Goal: Task Accomplishment & Management: Manage account settings

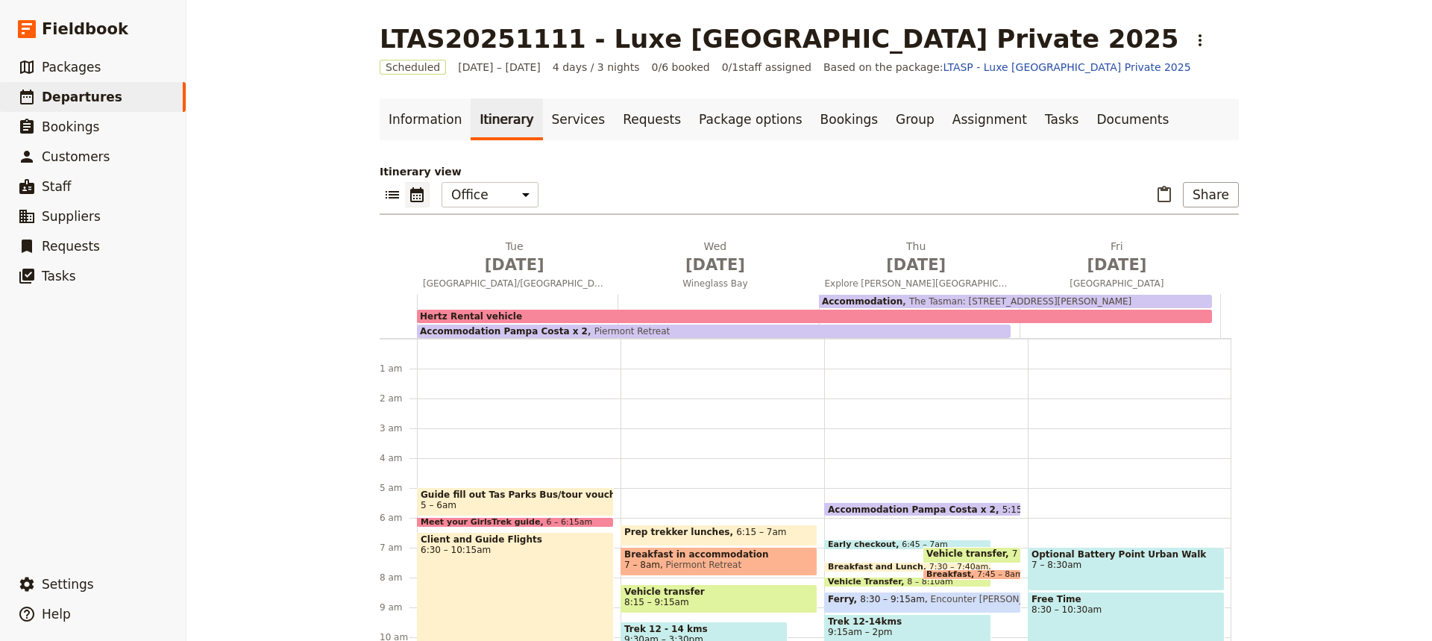
scroll to position [134, 0]
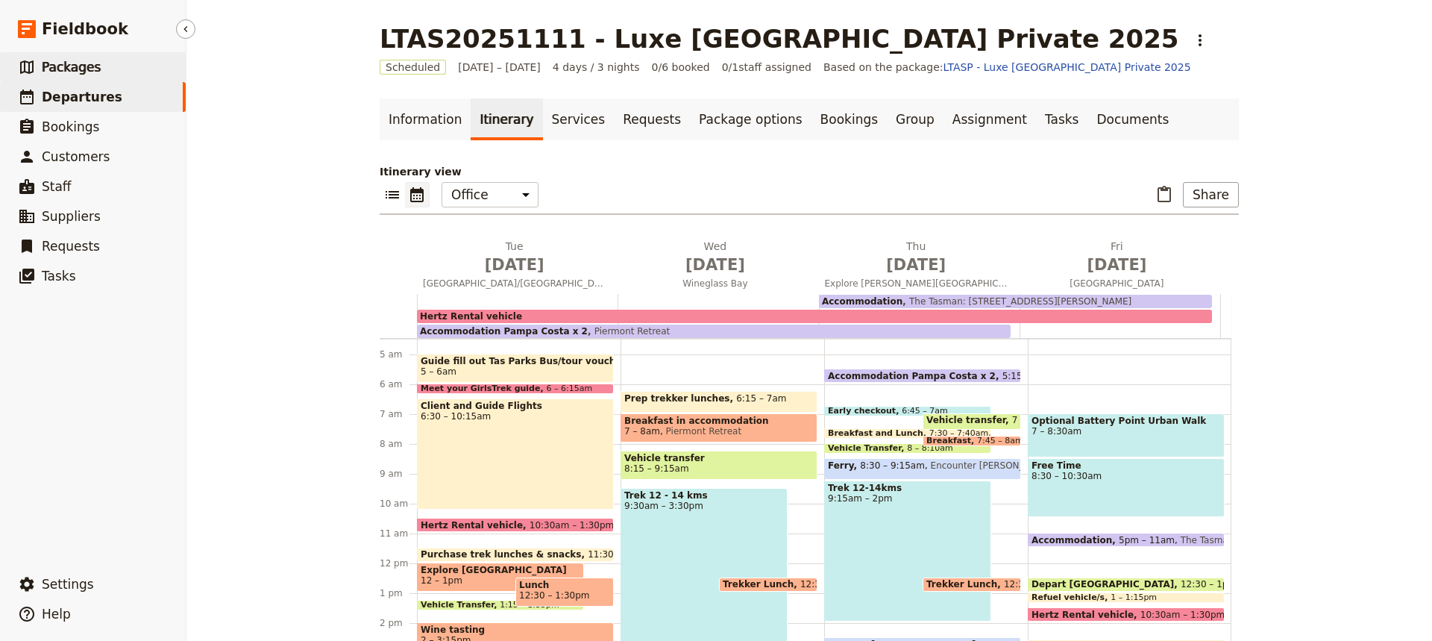
click at [72, 66] on span "Packages" at bounding box center [71, 67] width 59 height 15
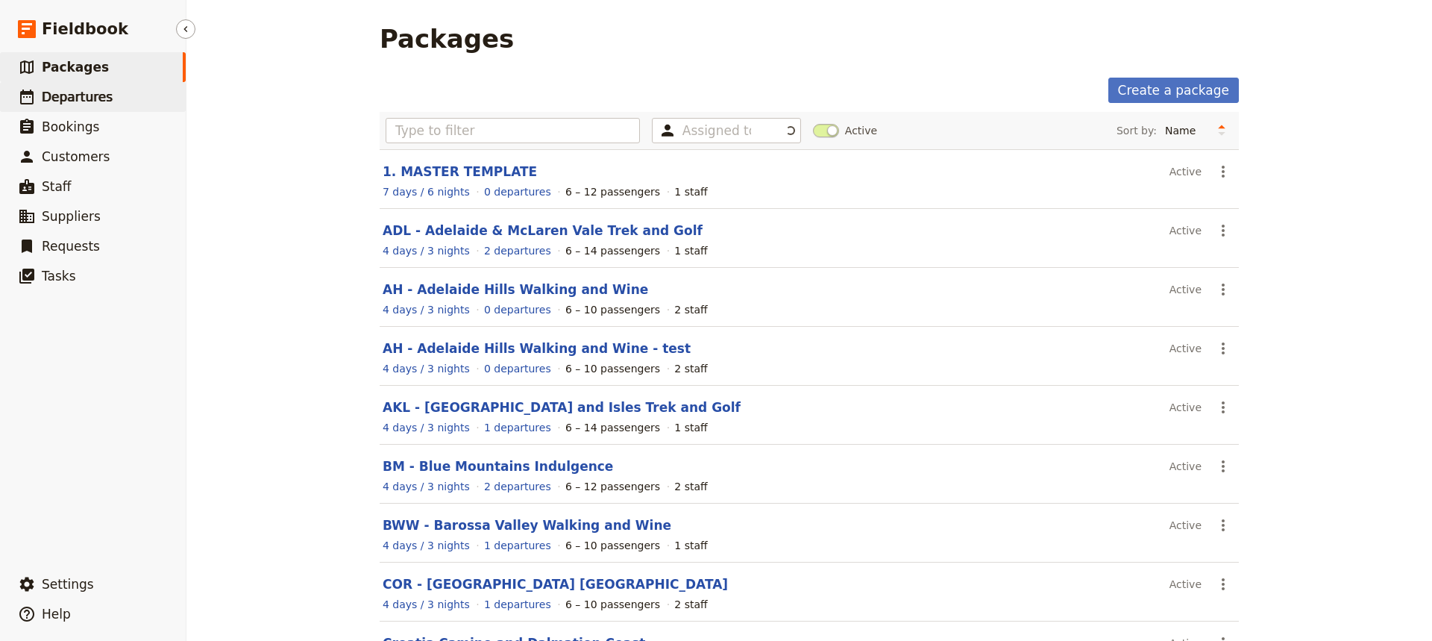
click at [79, 93] on span "Departures" at bounding box center [77, 97] width 71 height 15
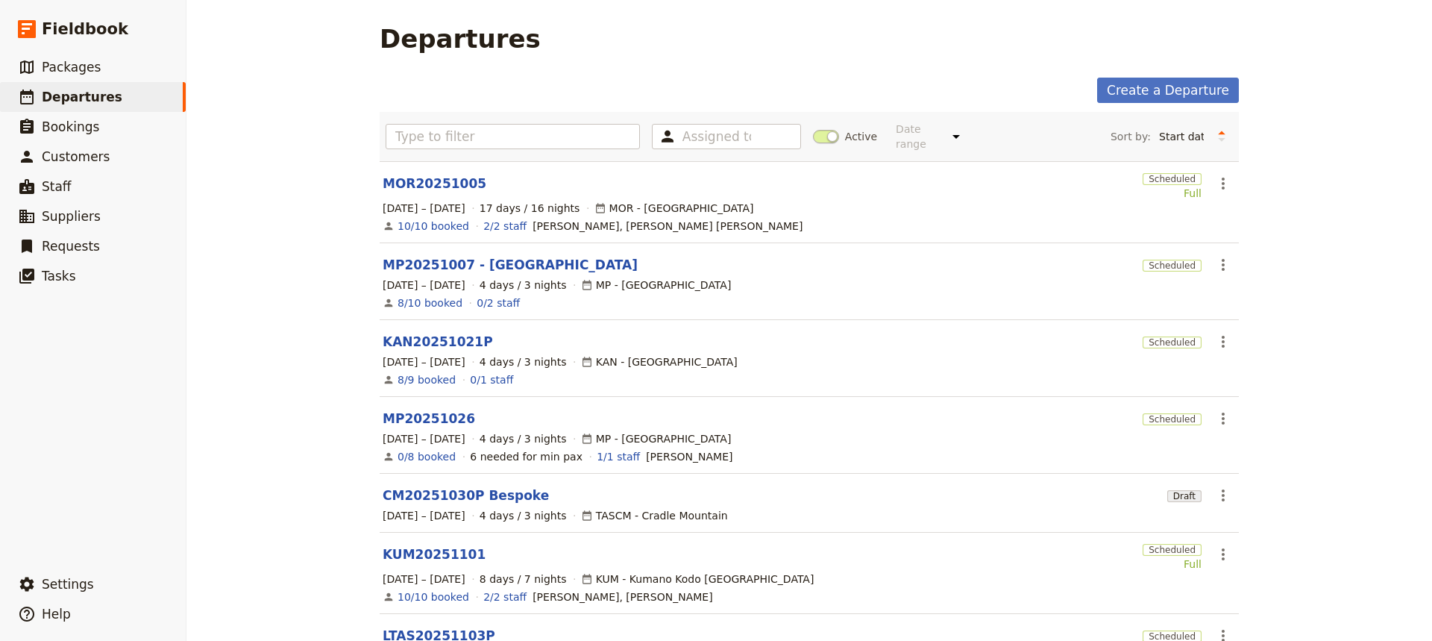
scroll to position [346, 0]
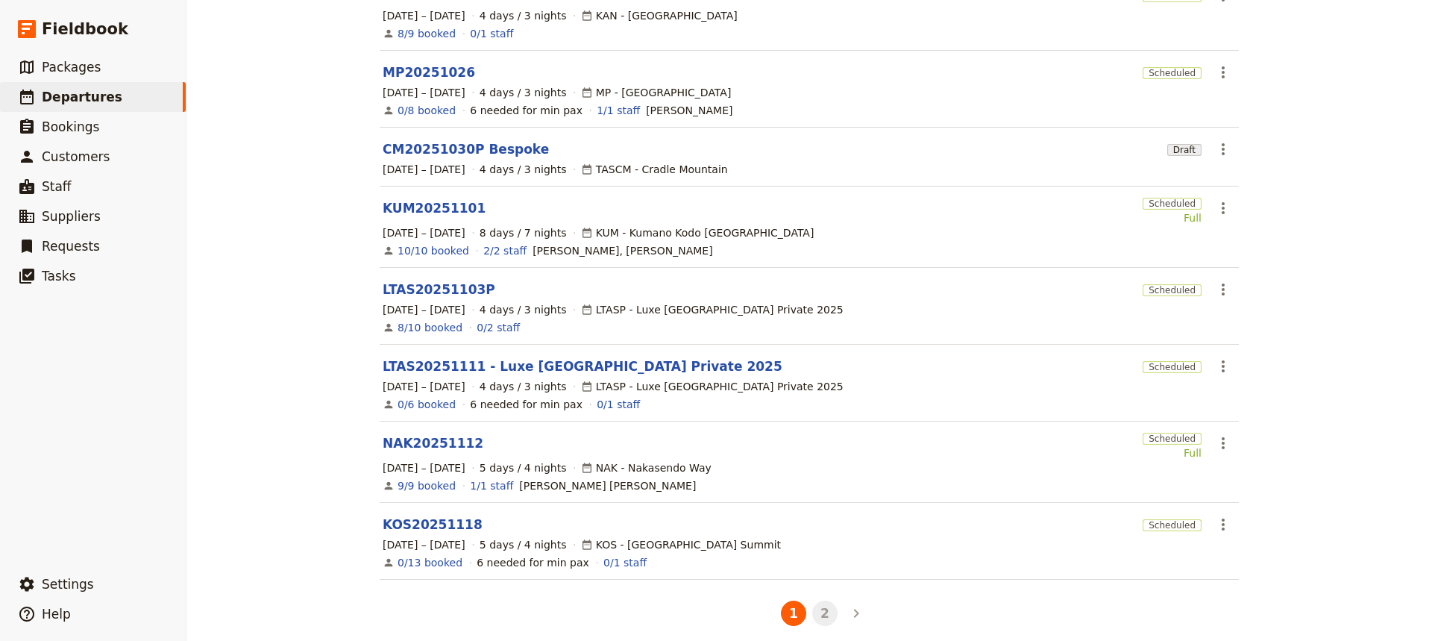
click at [815, 601] on button "2" at bounding box center [824, 613] width 25 height 25
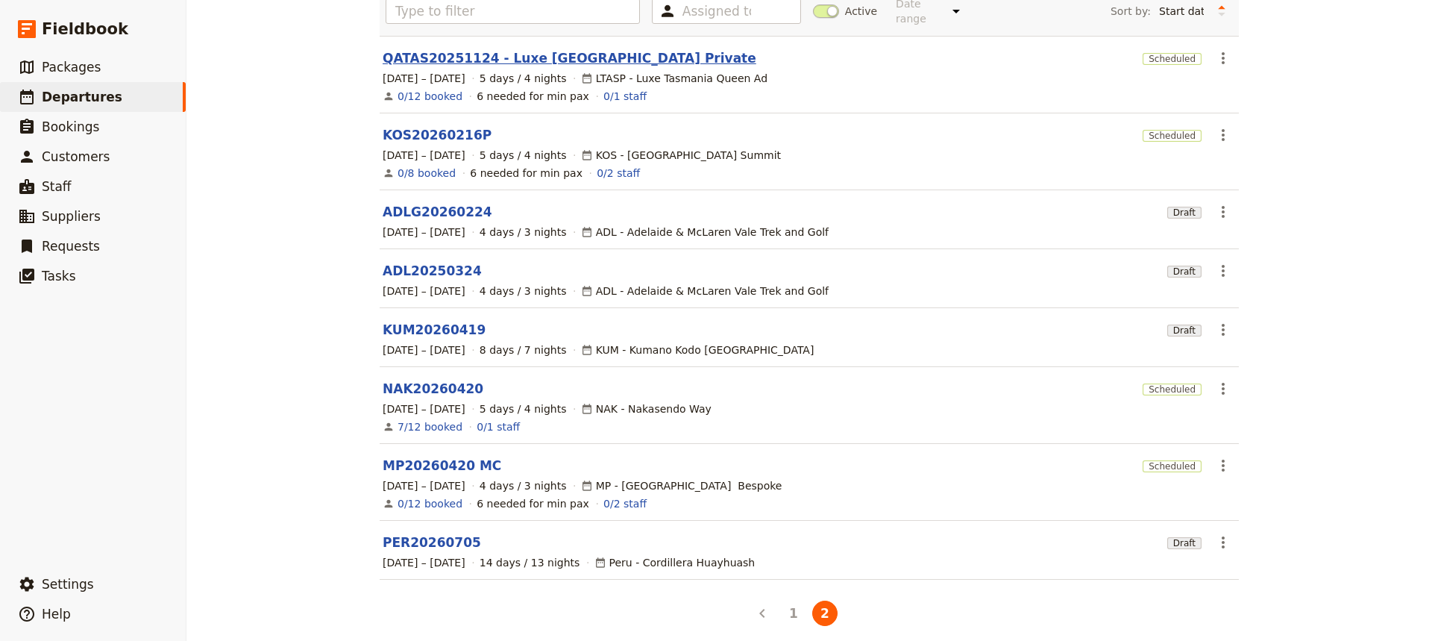
click at [438, 49] on link "QATAS20251124 - Luxe [GEOGRAPHIC_DATA] Private" at bounding box center [570, 58] width 374 height 18
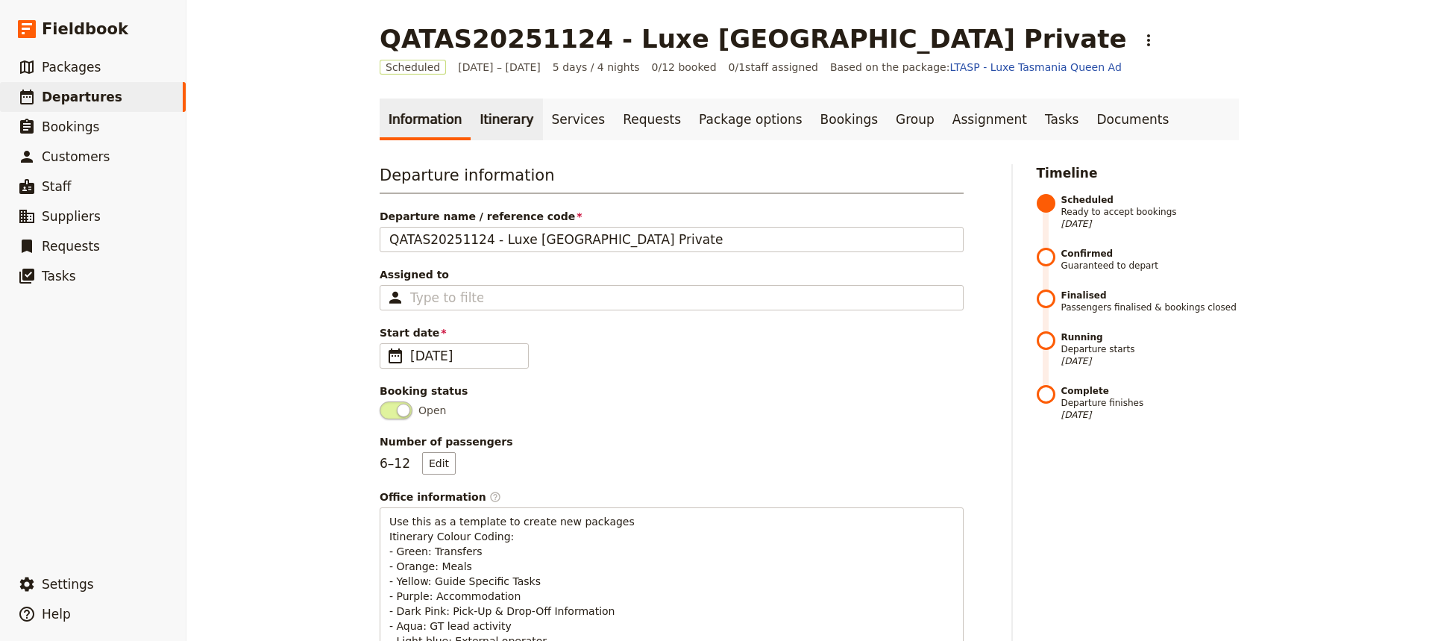
click at [488, 116] on link "Itinerary" at bounding box center [507, 119] width 72 height 42
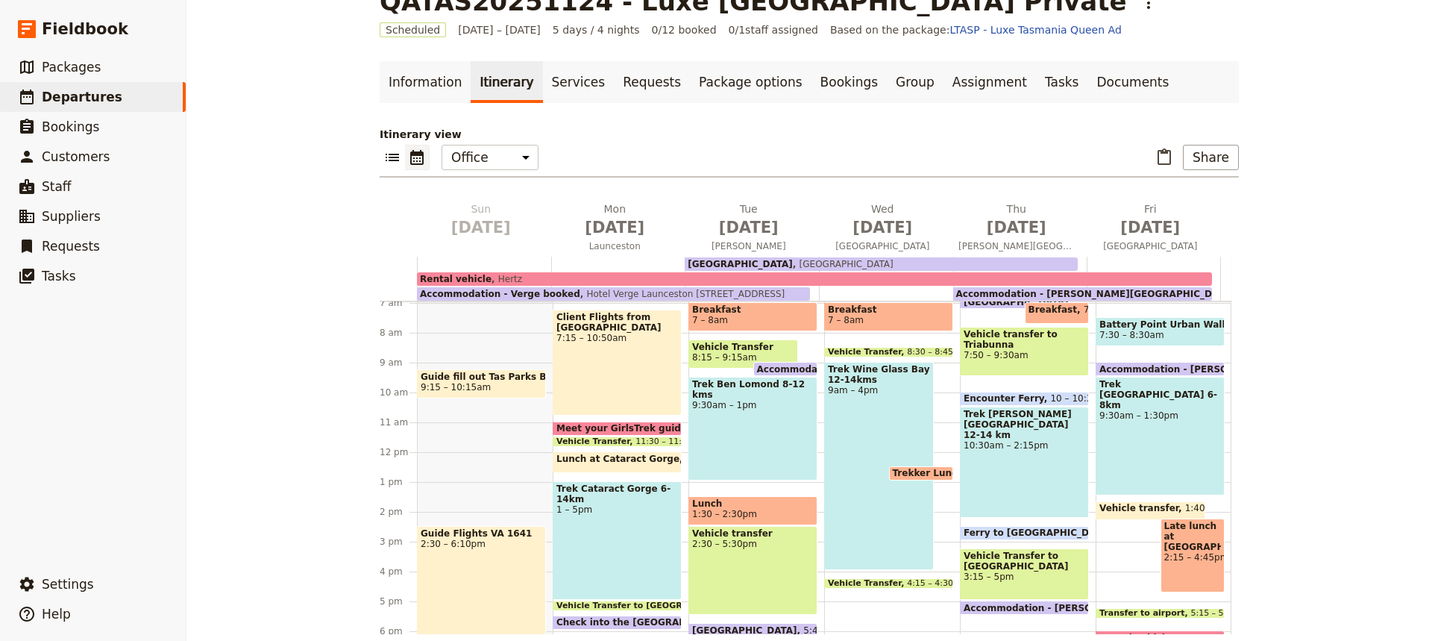
scroll to position [208, 0]
click at [1015, 445] on div "Trek [PERSON_NAME][GEOGRAPHIC_DATA] 12-14 km 10:30am – 2:15pm" at bounding box center [1024, 461] width 129 height 111
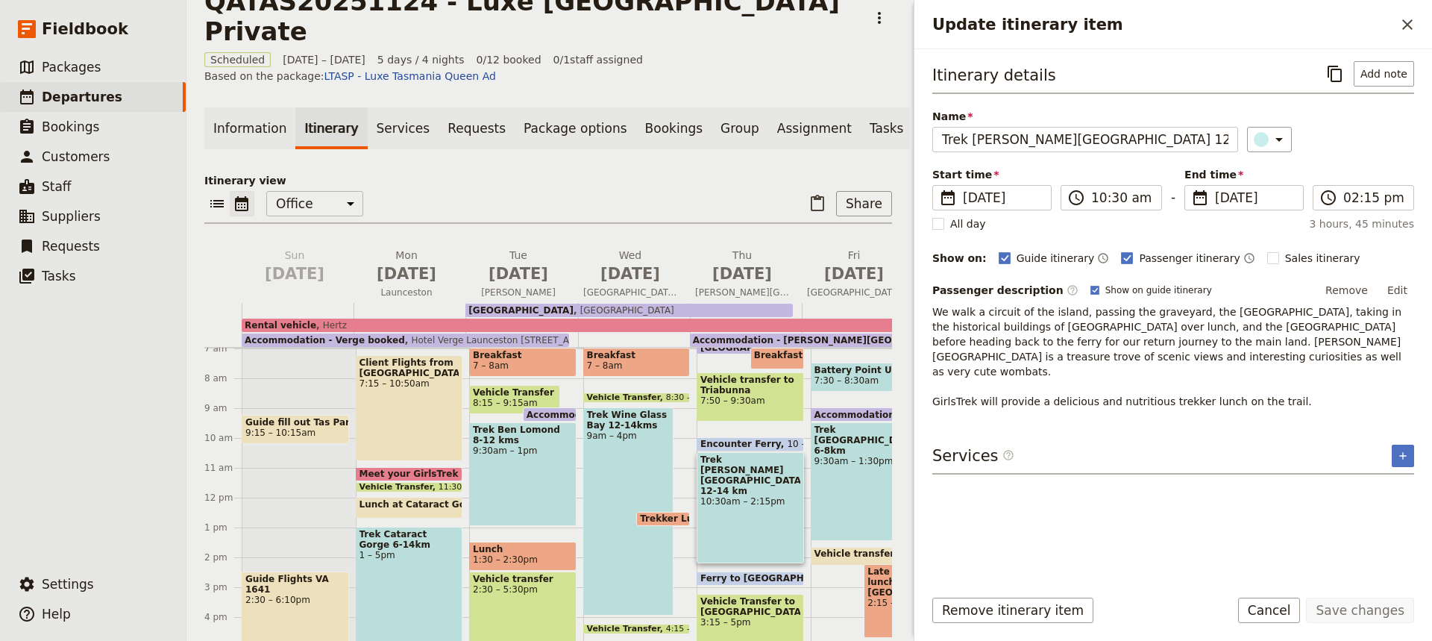
scroll to position [0, 51]
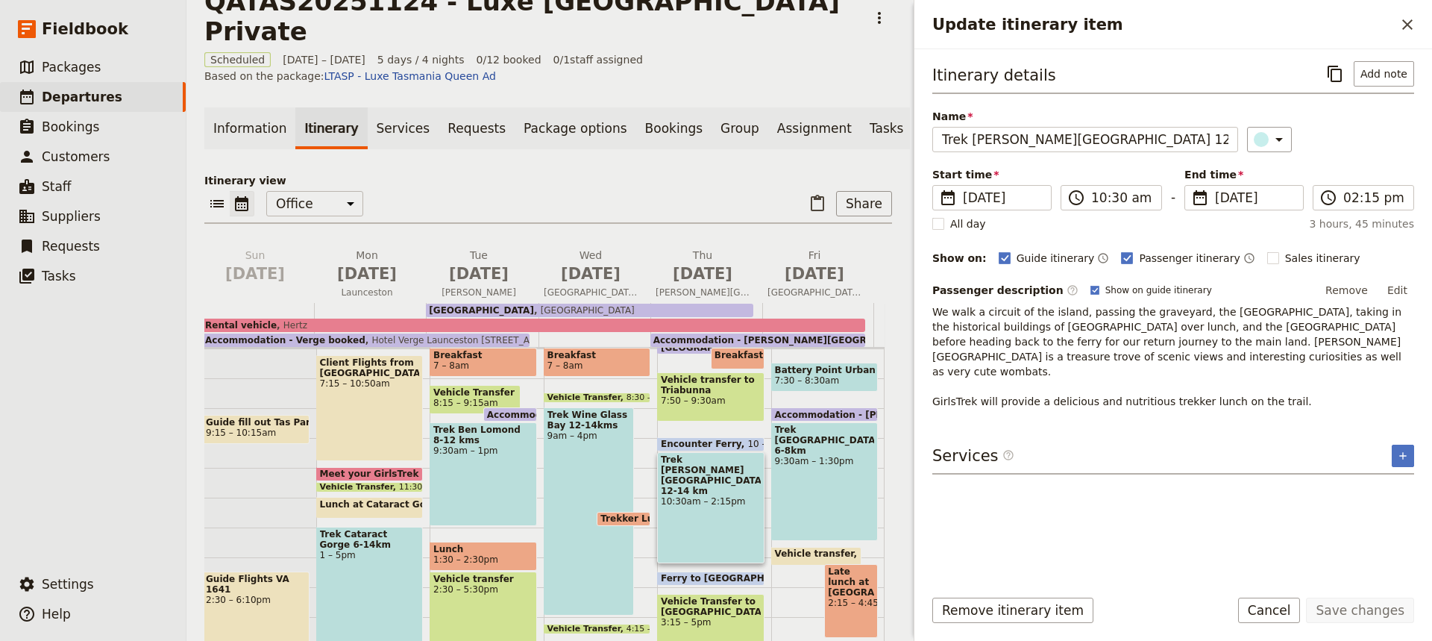
click at [820, 445] on div "Trek [GEOGRAPHIC_DATA] 6-8km 9:30am – 1:30pm" at bounding box center [824, 481] width 107 height 119
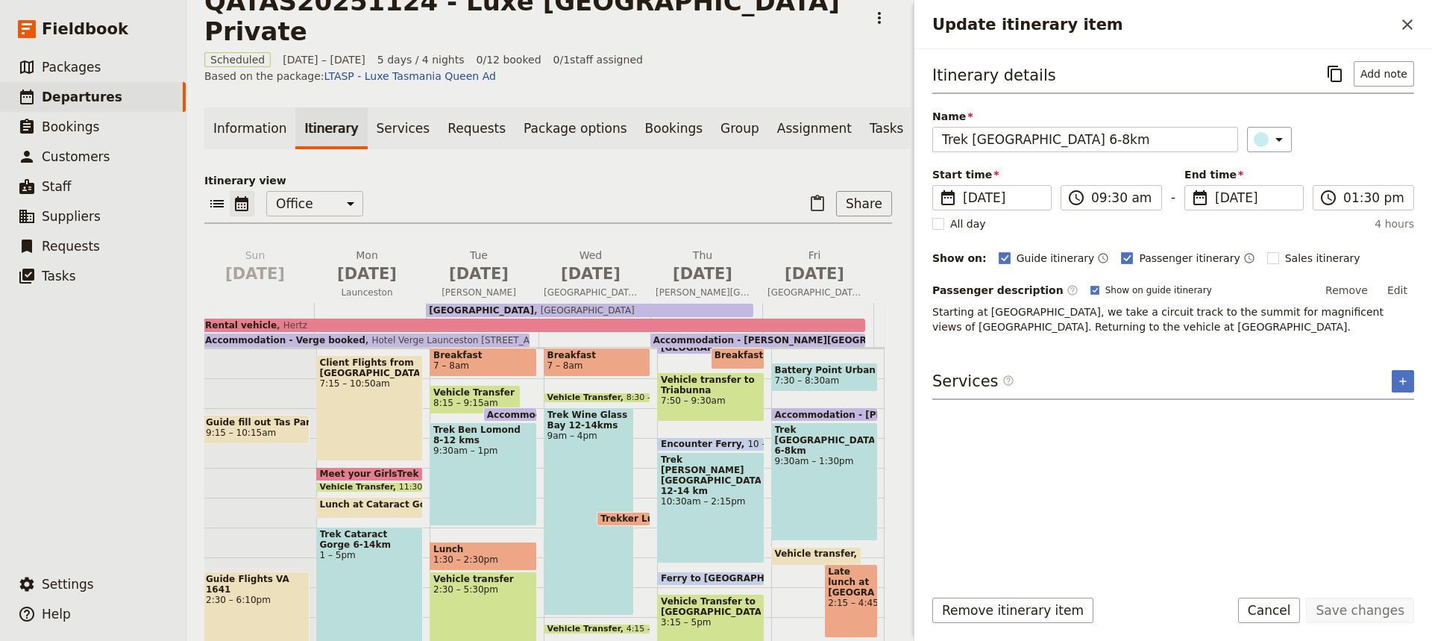
click at [830, 566] on span "Late lunch at [GEOGRAPHIC_DATA]" at bounding box center [851, 581] width 46 height 31
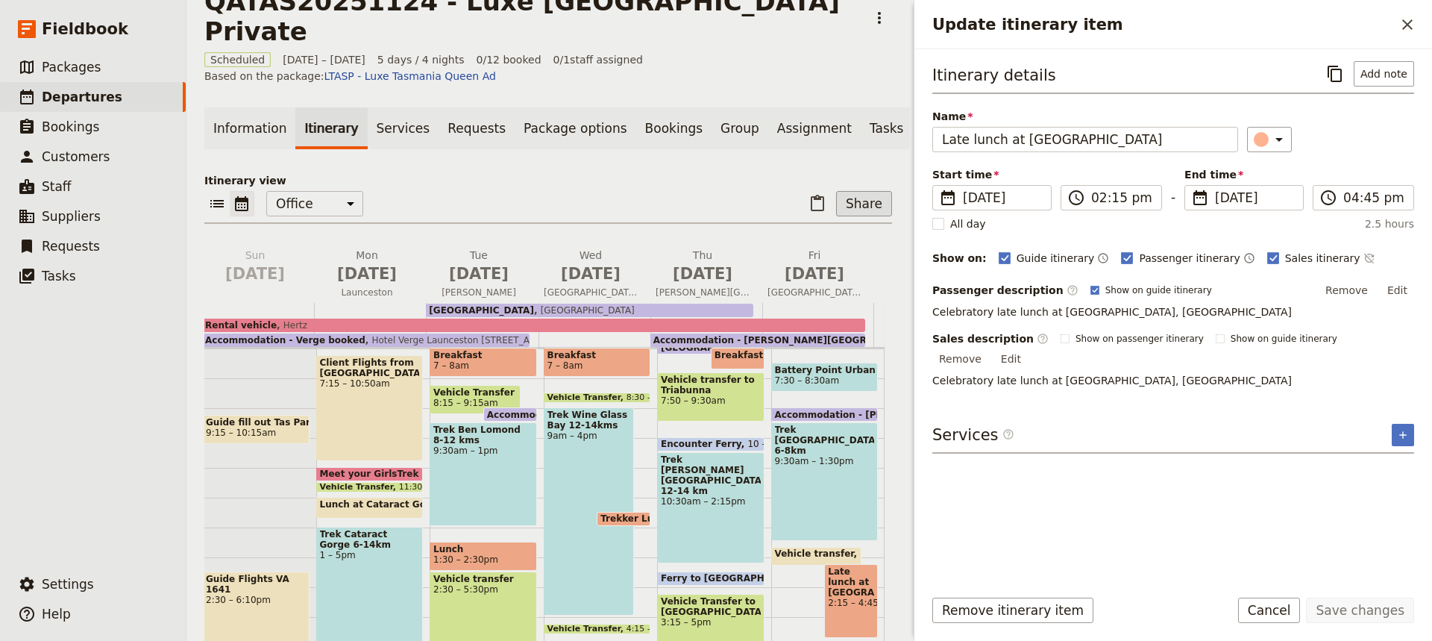
click at [853, 191] on button "Share" at bounding box center [864, 203] width 56 height 25
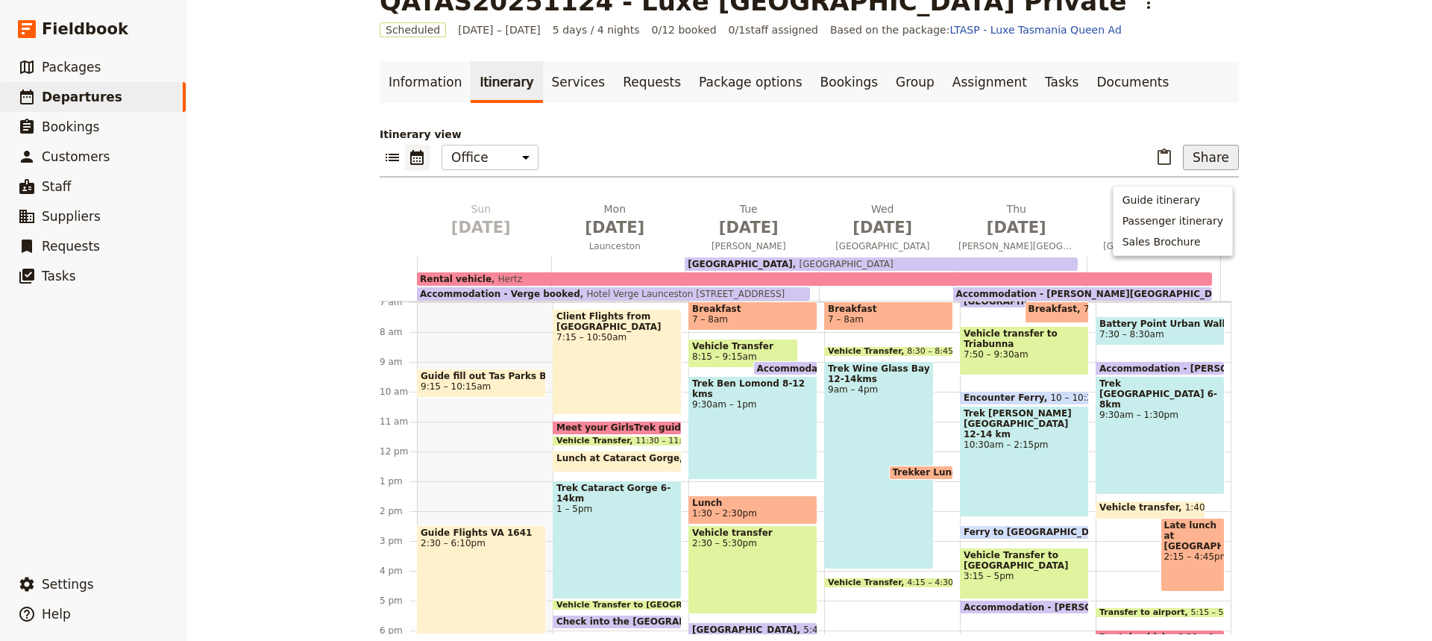
scroll to position [0, 0]
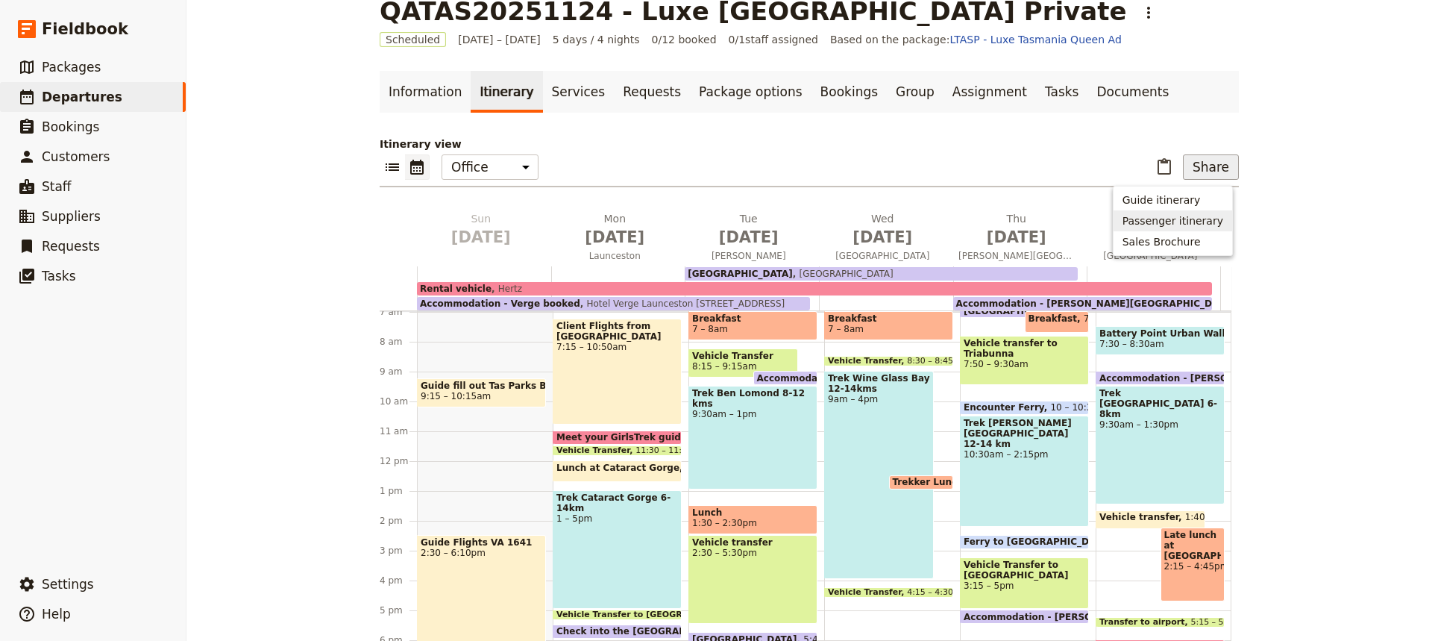
click at [1154, 218] on span "Passenger itinerary" at bounding box center [1173, 220] width 101 height 15
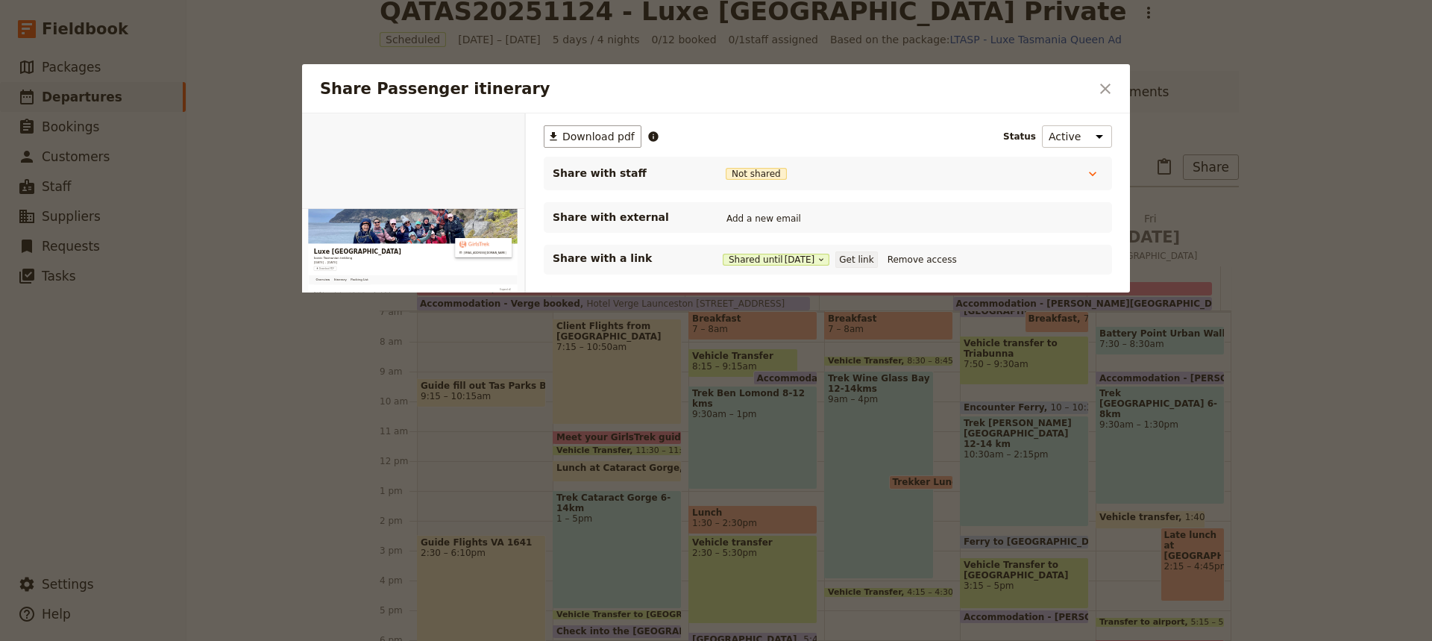
click at [861, 259] on button "Get link" at bounding box center [857, 259] width 42 height 16
click at [1103, 87] on icon "Close dialog" at bounding box center [1105, 89] width 10 height 10
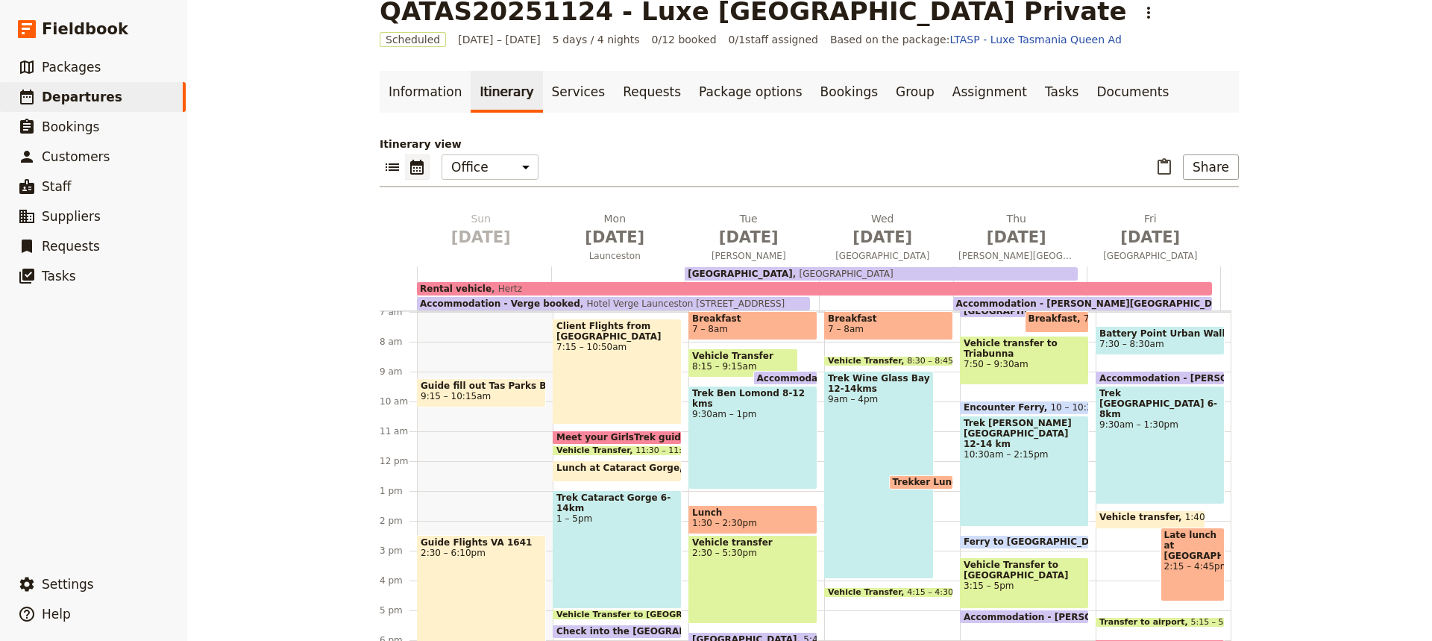
click at [734, 427] on div "Trek Ben Lomond 8-12 kms 9:30am – 1pm" at bounding box center [753, 438] width 129 height 104
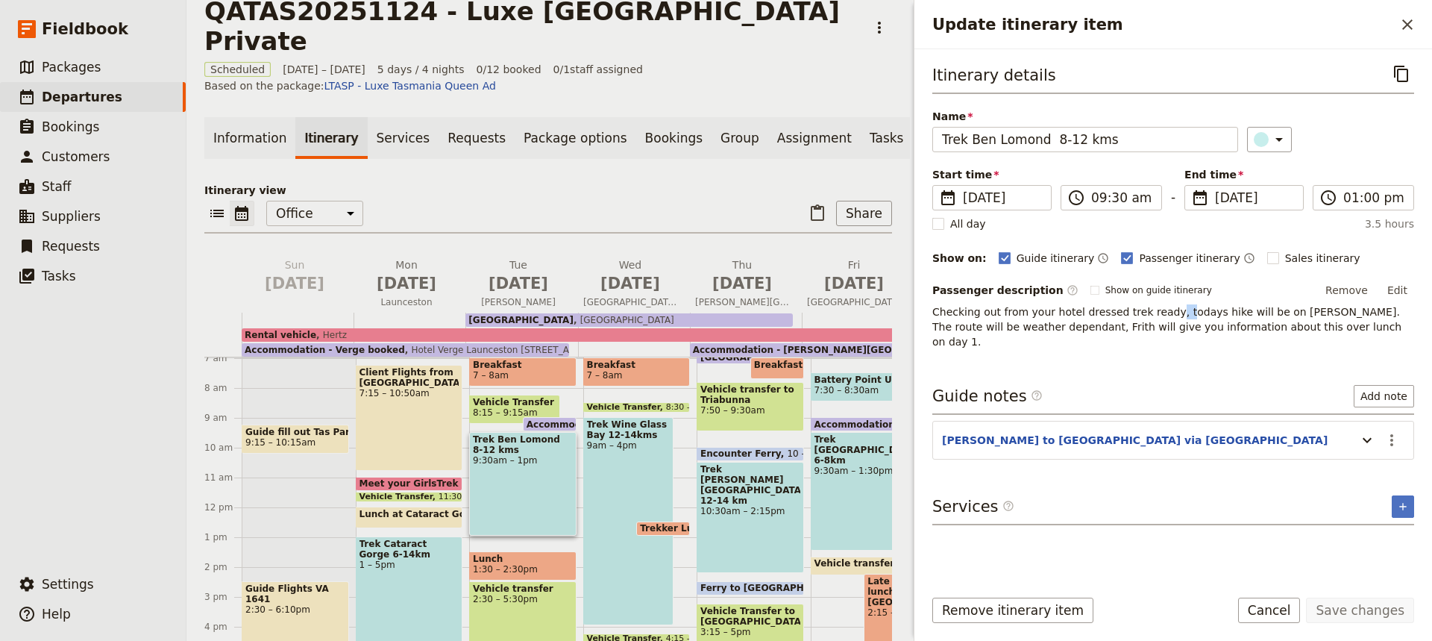
drag, startPoint x: 1165, startPoint y: 313, endPoint x: 1159, endPoint y: 319, distance: 9.0
click at [1159, 319] on span "Checking out from your hotel dressed trek ready, todays hike will be on [PERSON…" at bounding box center [1169, 327] width 473 height 42
click at [1186, 340] on div "Itinerary details ​ Name Trek Ben Lomond 8-12 kms ​ Start time ​ [DATE] [DATE] …" at bounding box center [1174, 317] width 482 height 513
click at [1397, 284] on button "Edit" at bounding box center [1398, 290] width 34 height 22
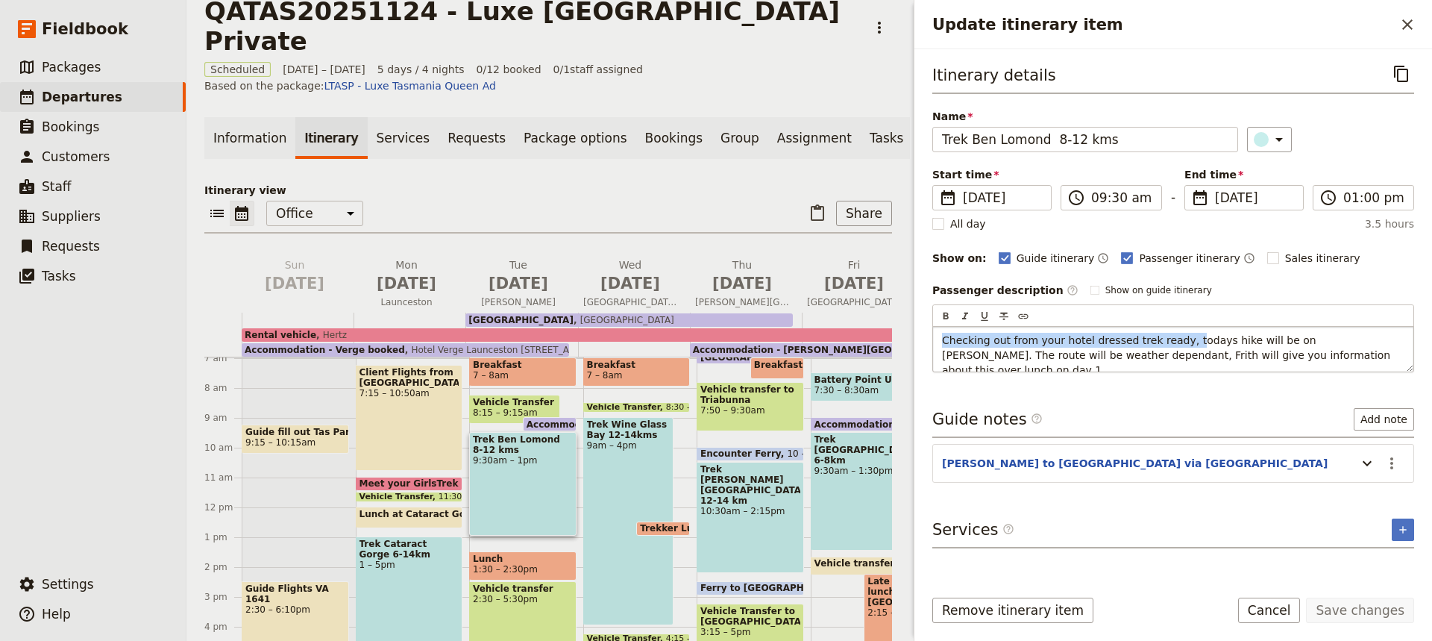
drag, startPoint x: 1175, startPoint y: 343, endPoint x: 943, endPoint y: 342, distance: 232.0
click at [943, 342] on span "Checking out from your hotel dressed trek ready, todays hike will be on [PERSON…" at bounding box center [1168, 355] width 452 height 42
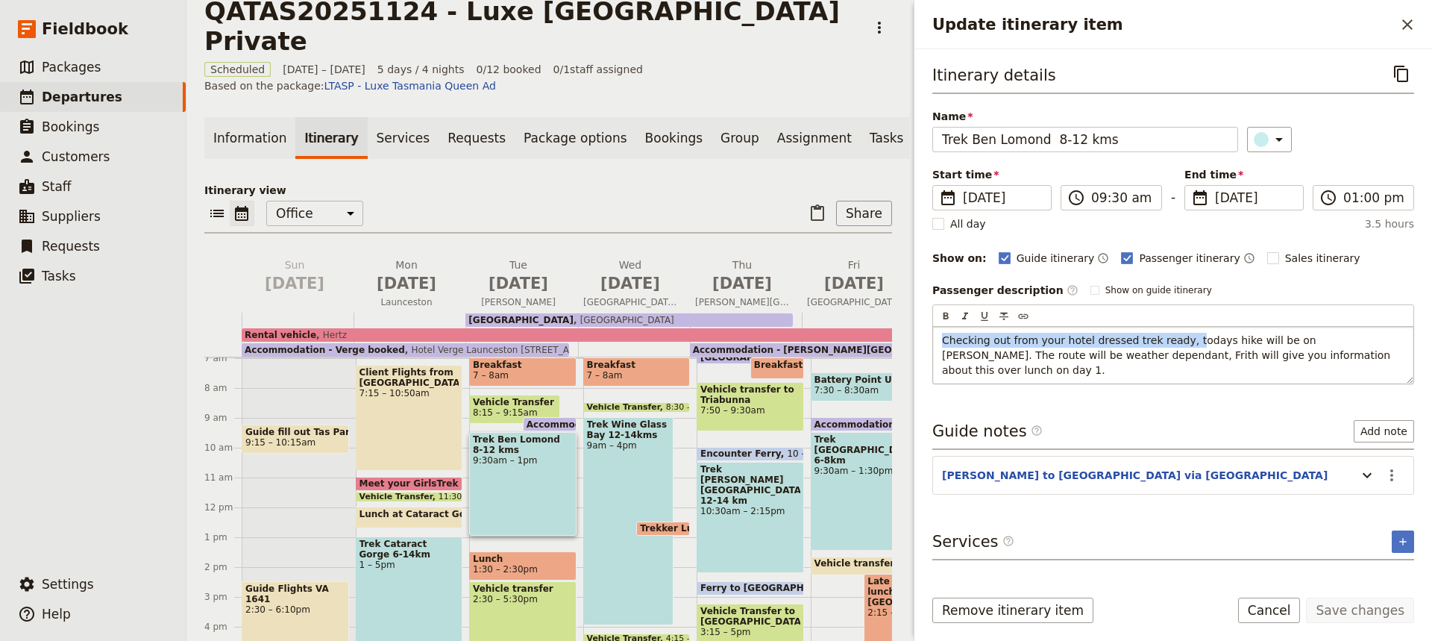
copy span "Checking out from your hotel dressed trek ready, t"
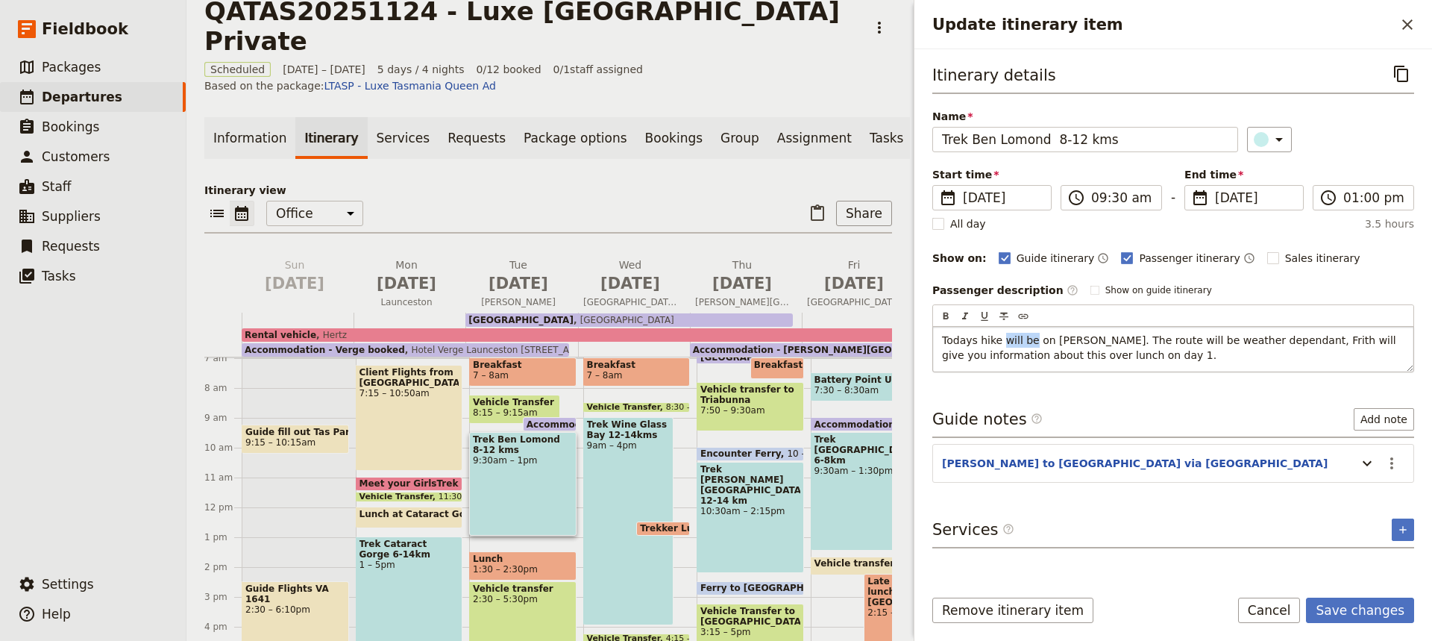
drag, startPoint x: 1030, startPoint y: 342, endPoint x: 1001, endPoint y: 342, distance: 29.1
click at [1001, 342] on span "Todays hike will be on [PERSON_NAME]. The route will be weather dependant, Frit…" at bounding box center [1170, 347] width 457 height 27
drag, startPoint x: 1122, startPoint y: 342, endPoint x: 1077, endPoint y: 339, distance: 44.8
click at [1077, 339] on span "Todays hike on [PERSON_NAME]. The route will be weather dependant, Frith will g…" at bounding box center [1165, 347] width 446 height 27
copy span "The route"
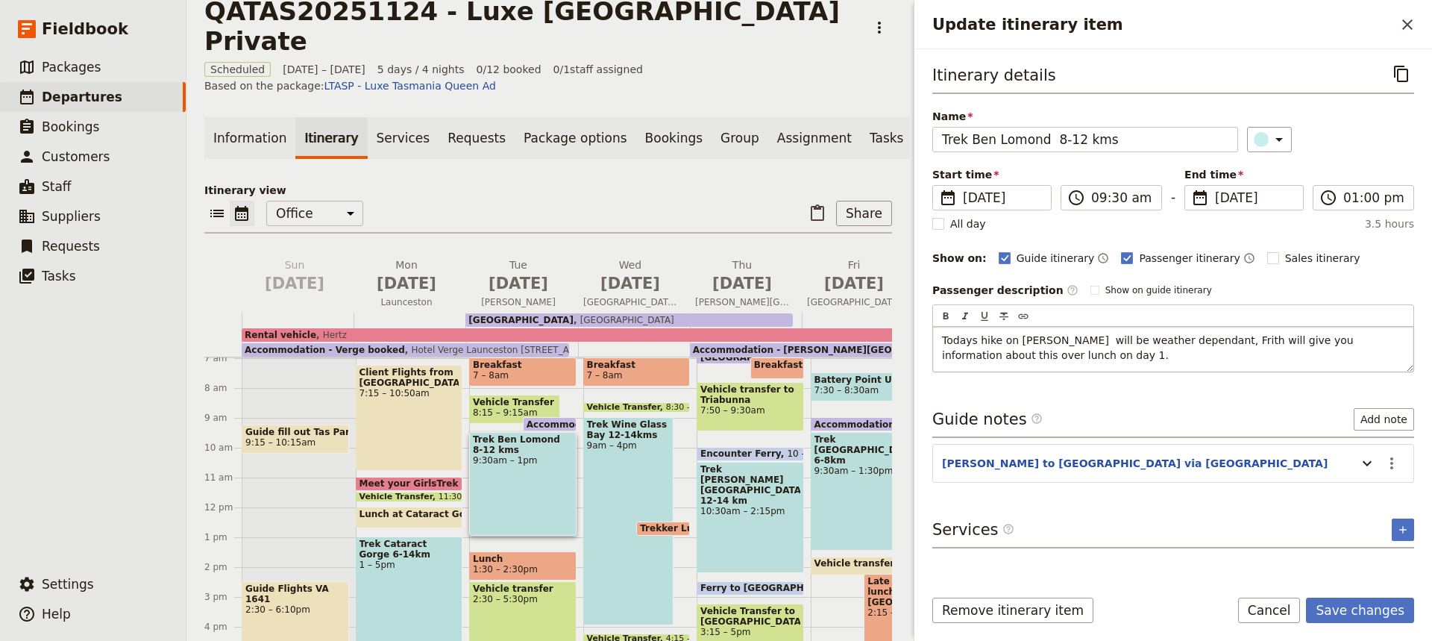
click at [947, 338] on span "Todays hike on [PERSON_NAME] will be weather dependant, Frith will give you inf…" at bounding box center [1149, 347] width 415 height 27
drag, startPoint x: 1069, startPoint y: 339, endPoint x: 1003, endPoint y: 342, distance: 65.7
click at [1003, 342] on span "The route on odays hike on [PERSON_NAME] will be weather dependant, Frith will …" at bounding box center [1171, 347] width 458 height 27
click at [1065, 342] on span "The route on [GEOGRAPHIC_DATA][PERSON_NAME] will be weather dependant, Frith wi…" at bounding box center [1165, 347] width 446 height 27
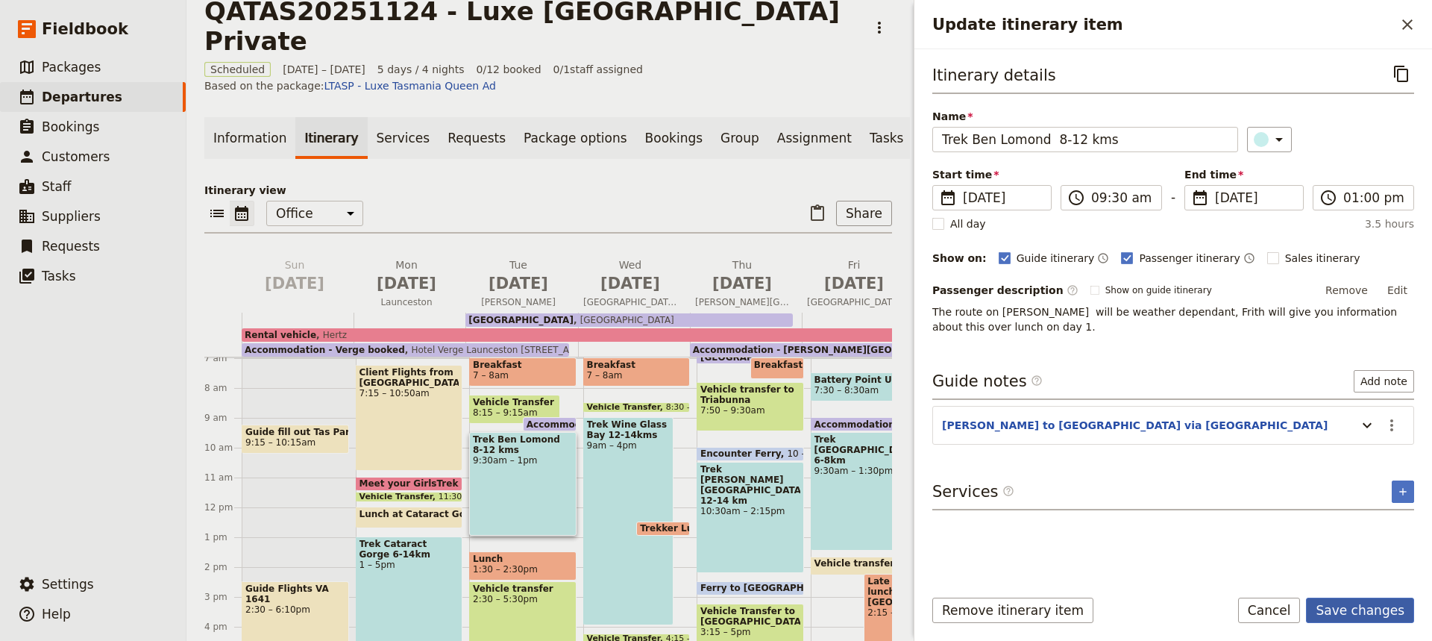
click at [1337, 607] on button "Save changes" at bounding box center [1360, 610] width 108 height 25
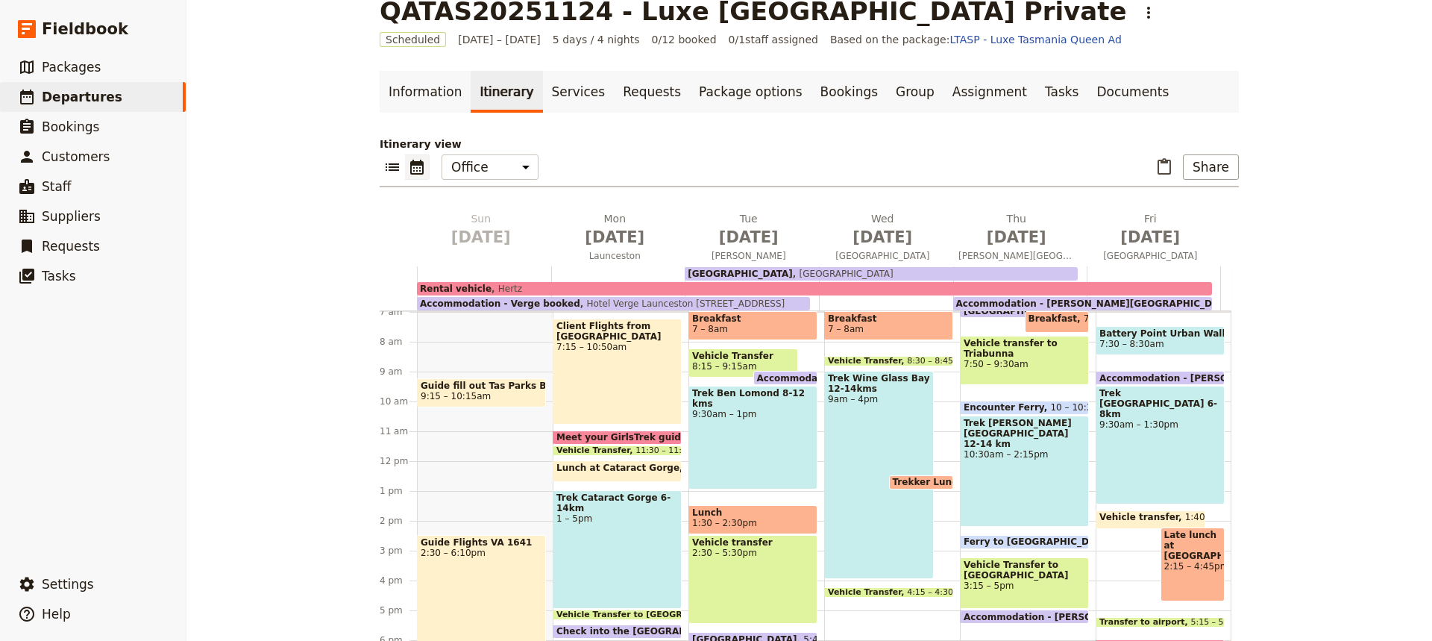
click at [737, 322] on span "Breakfast" at bounding box center [753, 318] width 122 height 10
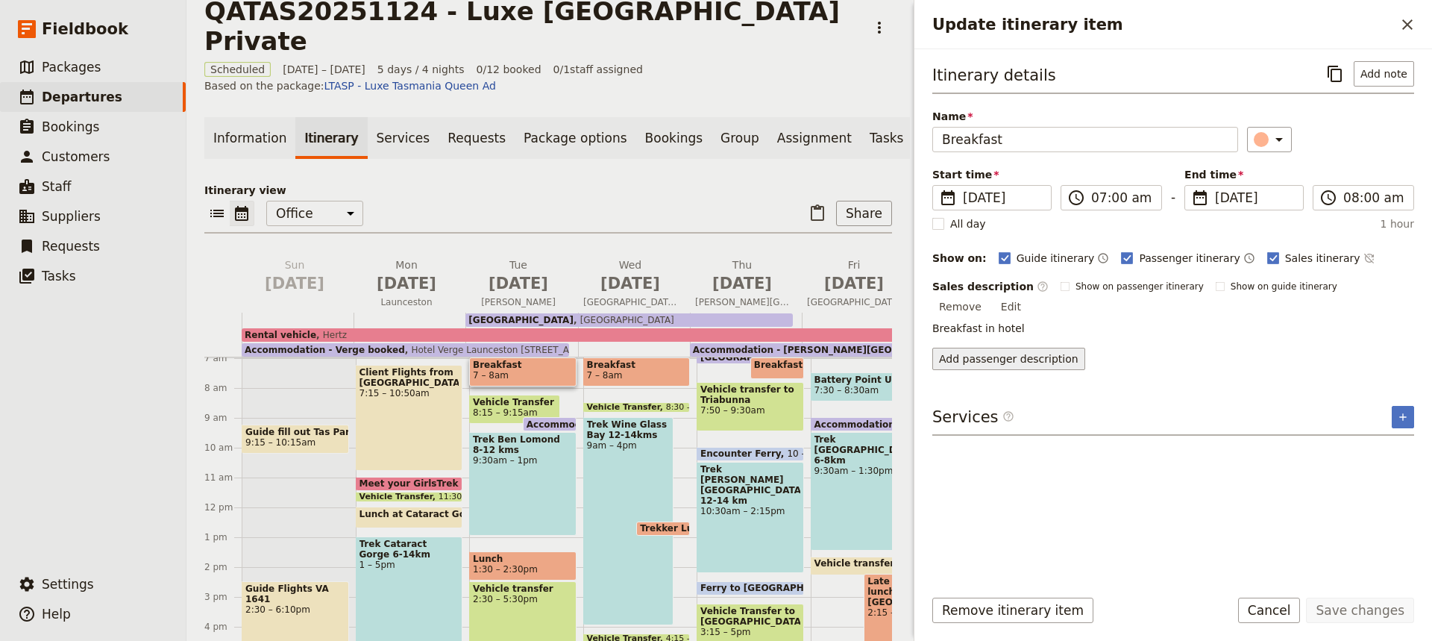
click at [1021, 348] on button "Add passenger description" at bounding box center [1009, 359] width 153 height 22
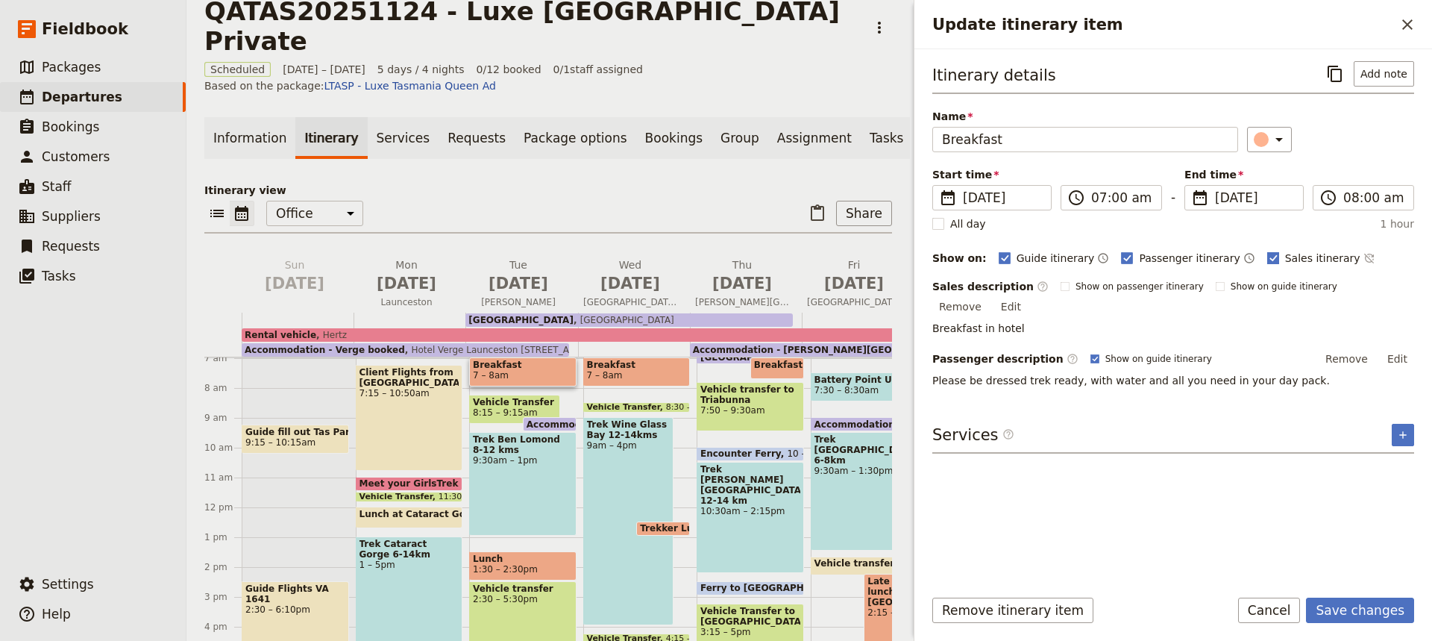
click at [1267, 254] on rect "Update itinerary item" at bounding box center [1272, 257] width 11 height 11
click at [1267, 251] on input "Sales itinerary" at bounding box center [1267, 250] width 1 height 1
checkbox input "false"
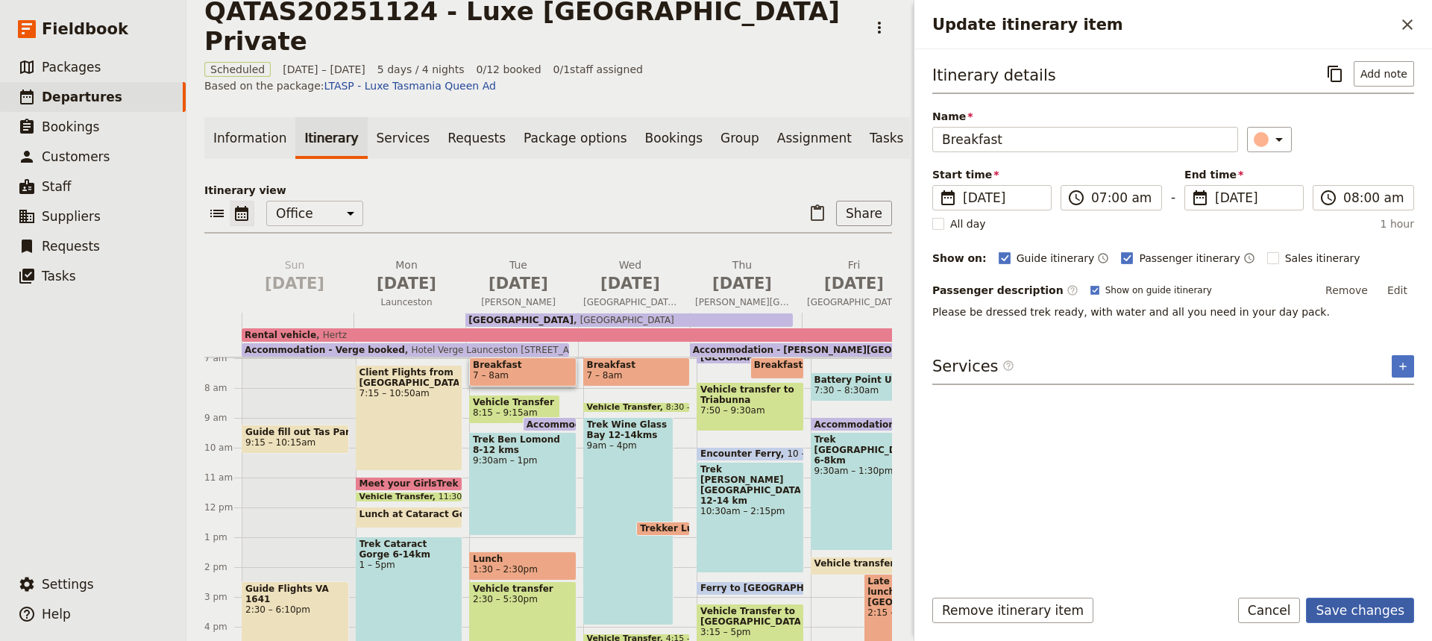
click at [1343, 611] on button "Save changes" at bounding box center [1360, 610] width 108 height 25
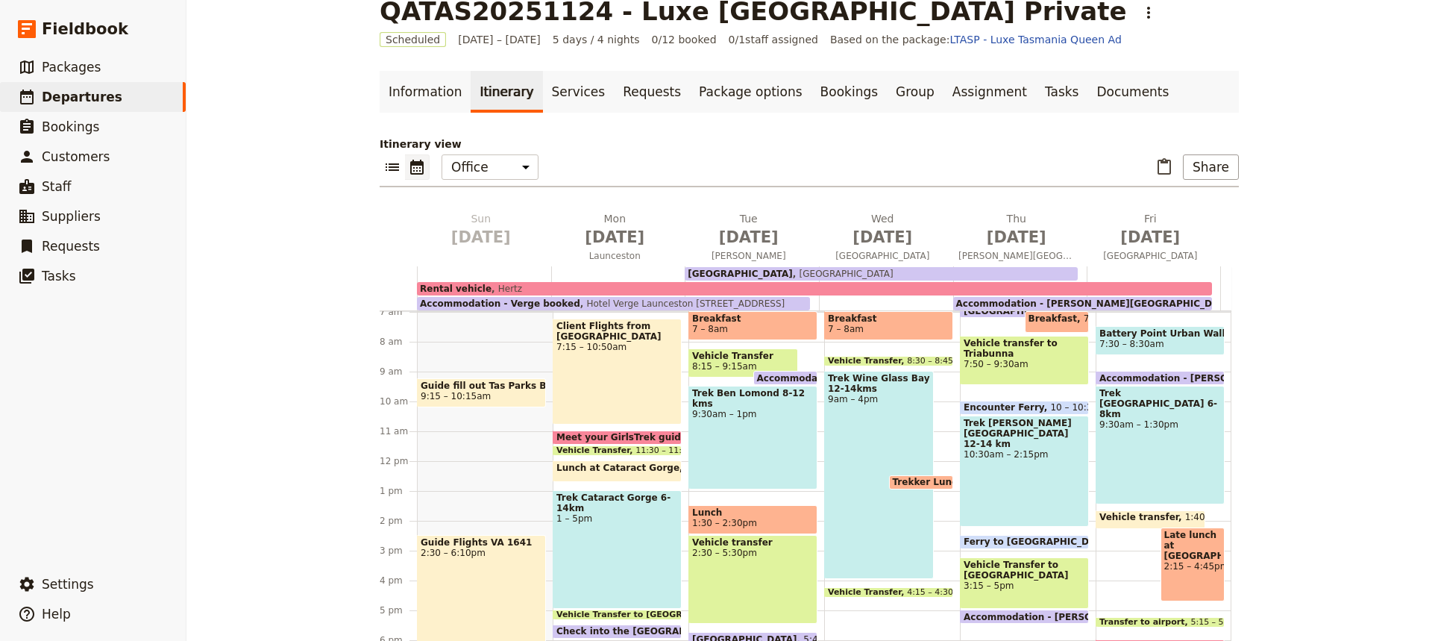
click at [715, 366] on span "8:15 – 9:15am" at bounding box center [724, 366] width 65 height 10
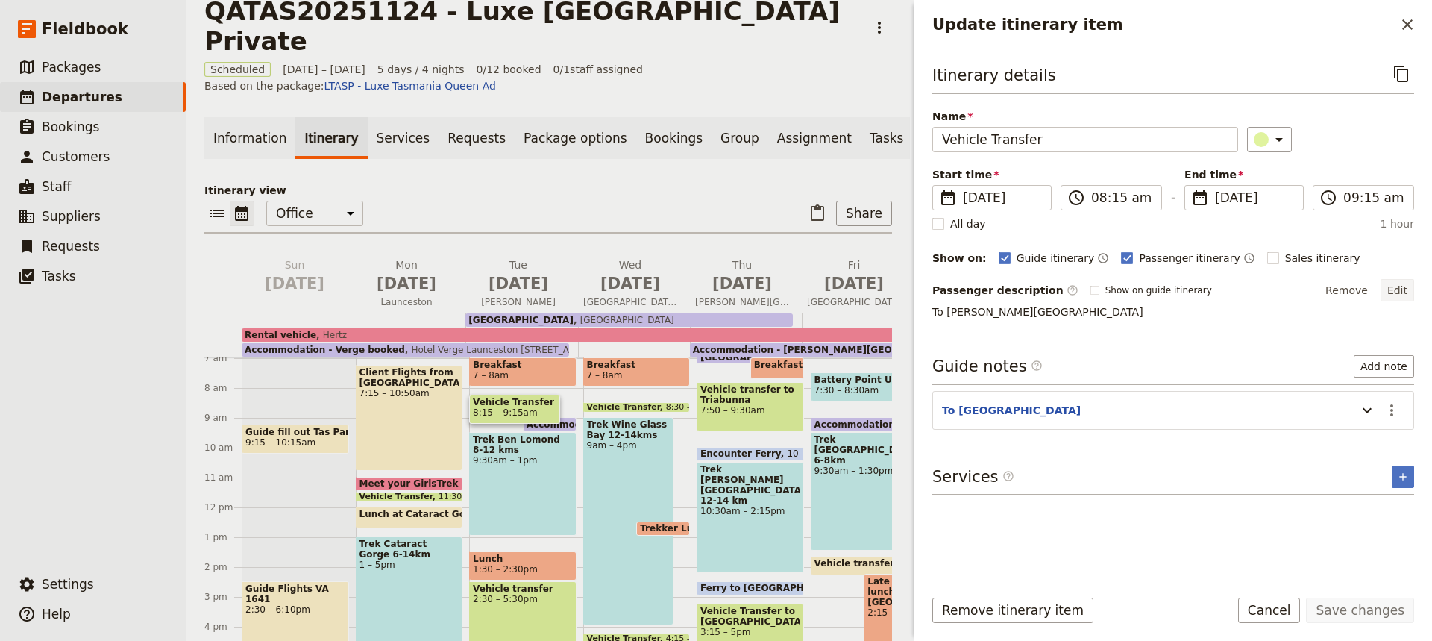
click at [1400, 289] on button "Edit" at bounding box center [1398, 290] width 34 height 22
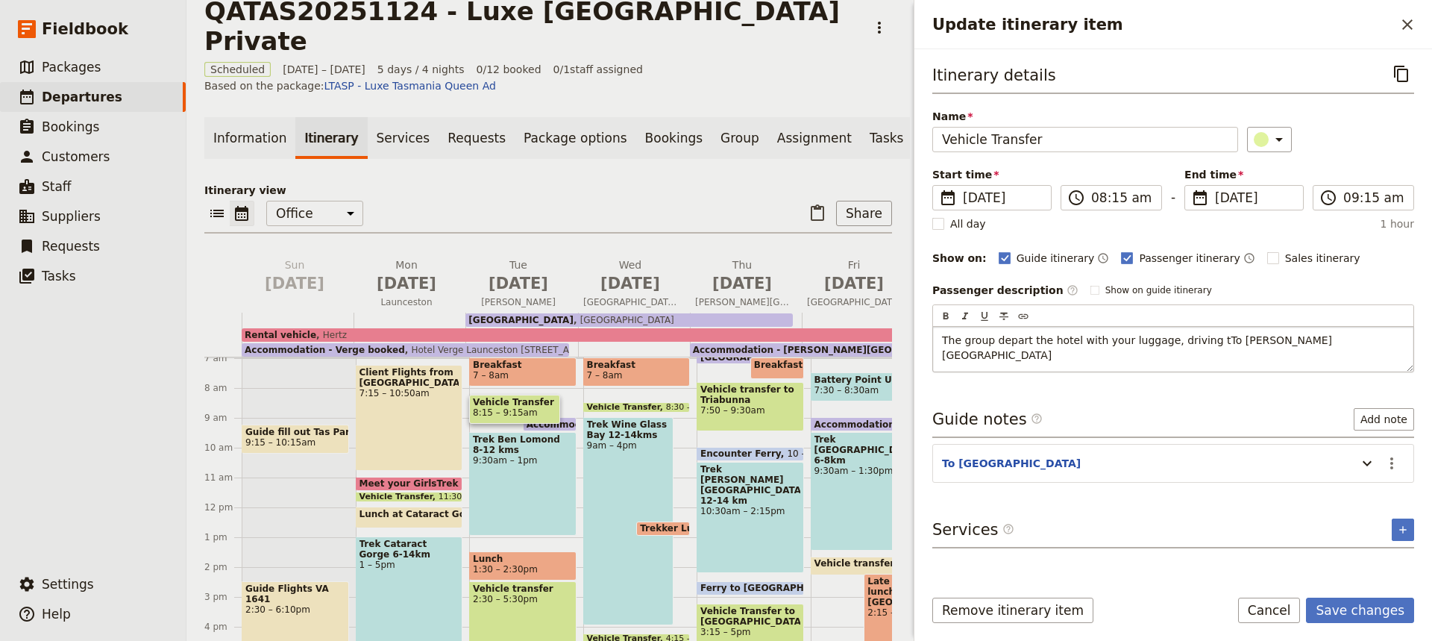
click at [1205, 342] on span "The group depart the hotel with your luggage, driving tTo [PERSON_NAME][GEOGRAP…" at bounding box center [1137, 347] width 390 height 27
click at [1114, 339] on span "The group depart the hotel with your luggage, driving to [PERSON_NAME][GEOGRAPH…" at bounding box center [1135, 347] width 386 height 27
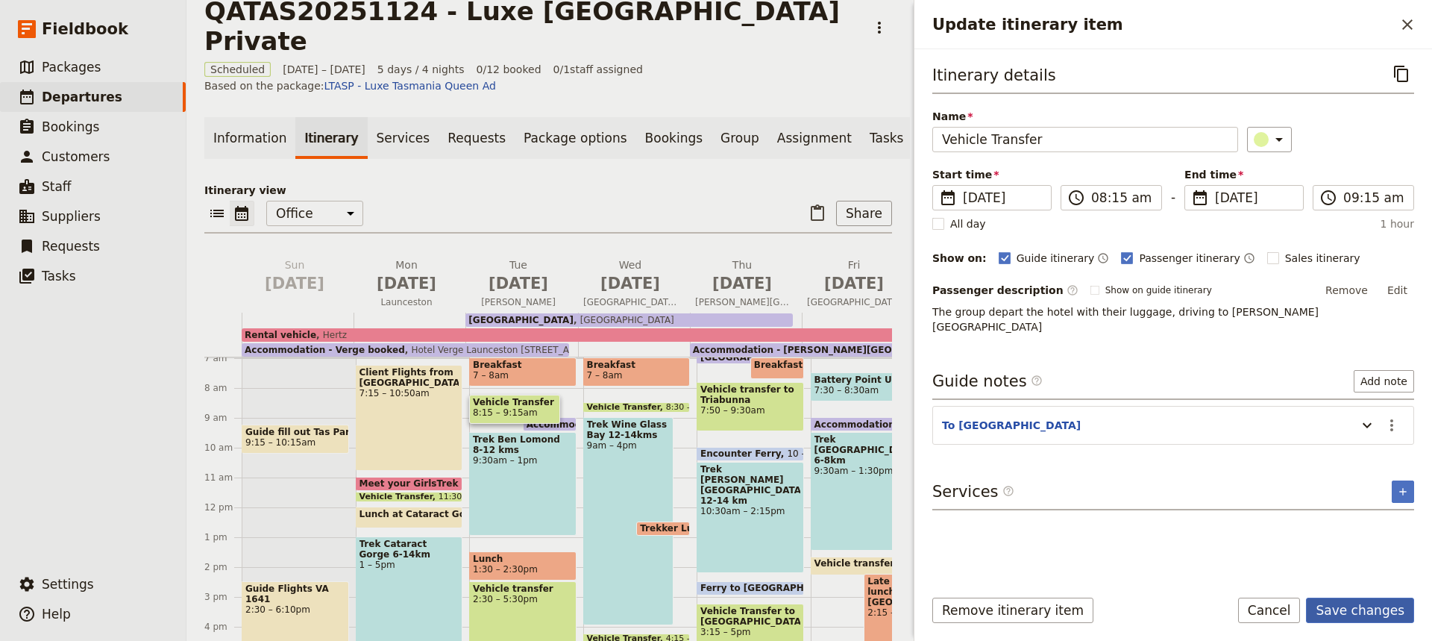
click at [1347, 610] on button "Save changes" at bounding box center [1360, 610] width 108 height 25
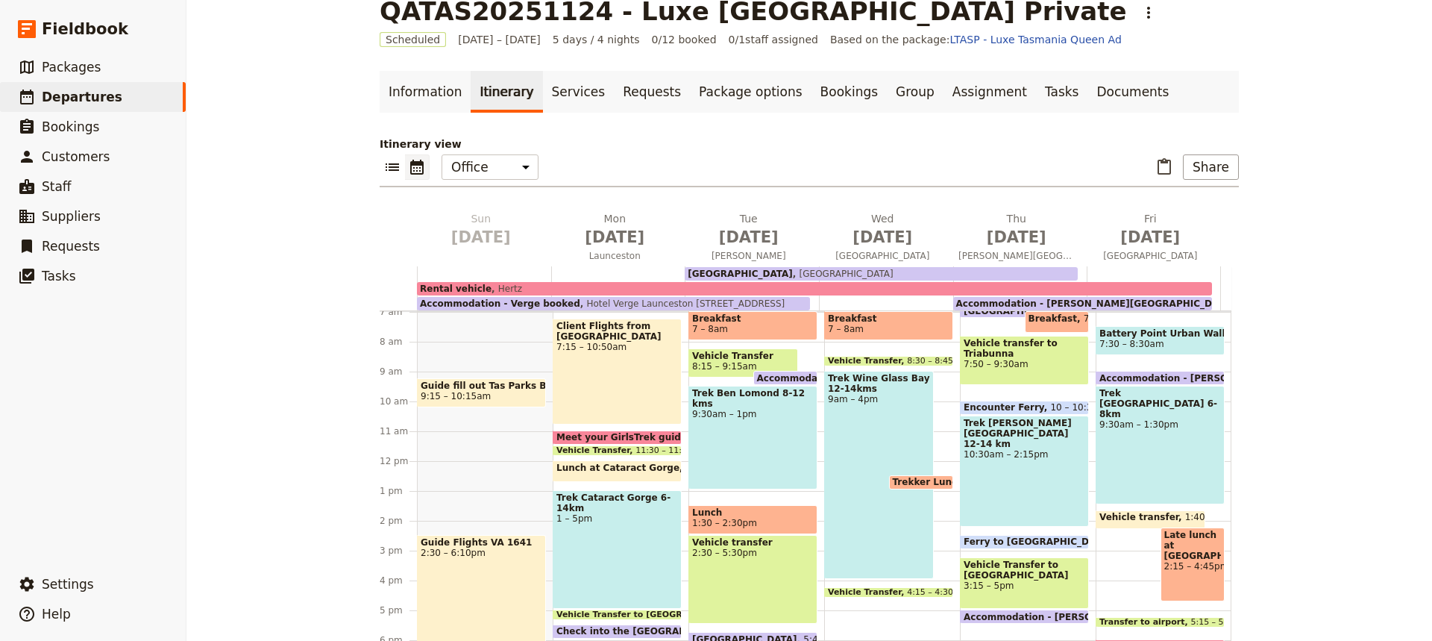
click at [763, 522] on span "1:30 – 2:30pm" at bounding box center [753, 523] width 122 height 10
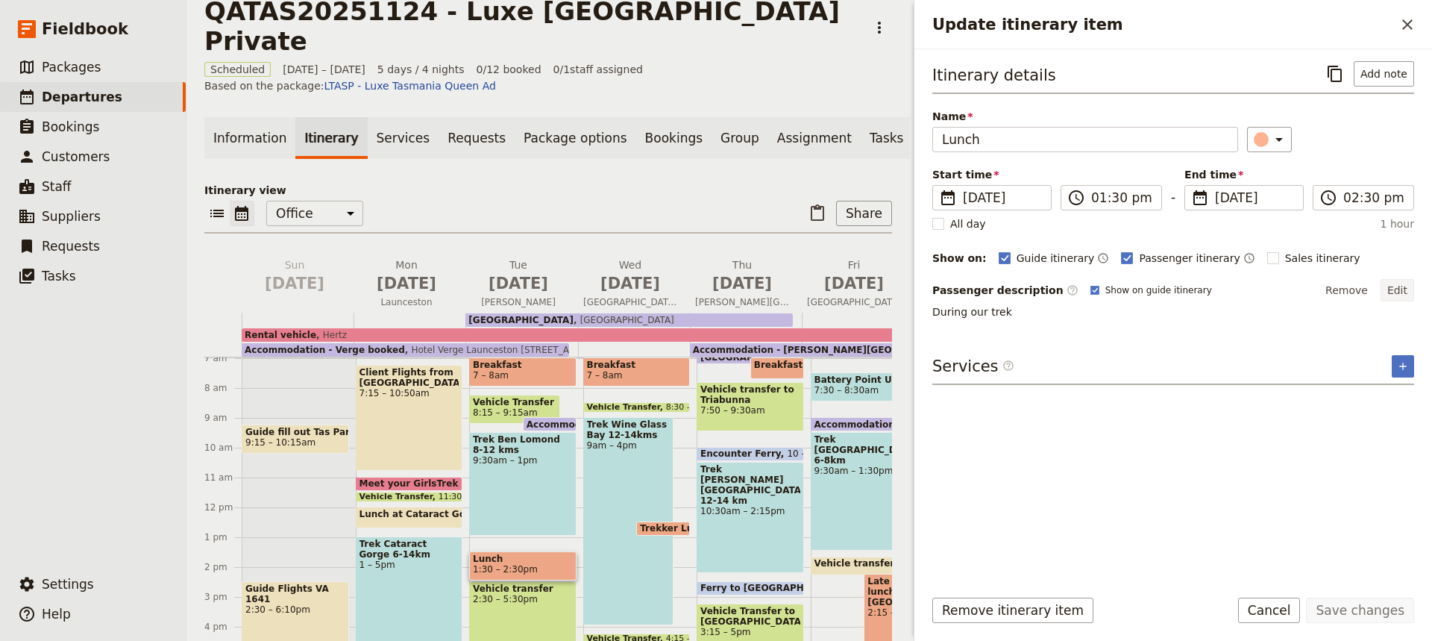
click at [1397, 286] on button "Edit" at bounding box center [1398, 290] width 34 height 22
click at [1018, 342] on p "During our trek" at bounding box center [1173, 340] width 463 height 15
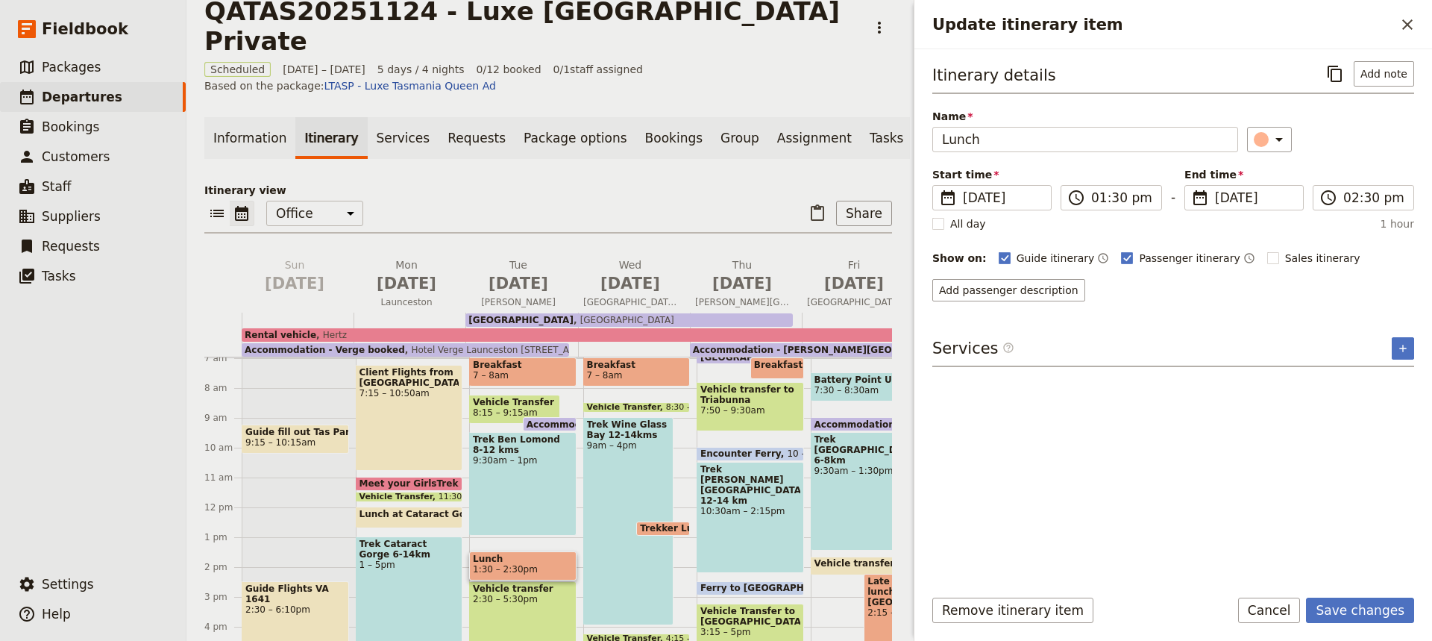
click at [1283, 414] on div "Itinerary details ​ Add note Name Lunch ​ Start time ​ [DATE] [DATE] [DATE] 13:…" at bounding box center [1174, 317] width 482 height 513
click at [1344, 611] on button "Save changes" at bounding box center [1360, 610] width 108 height 25
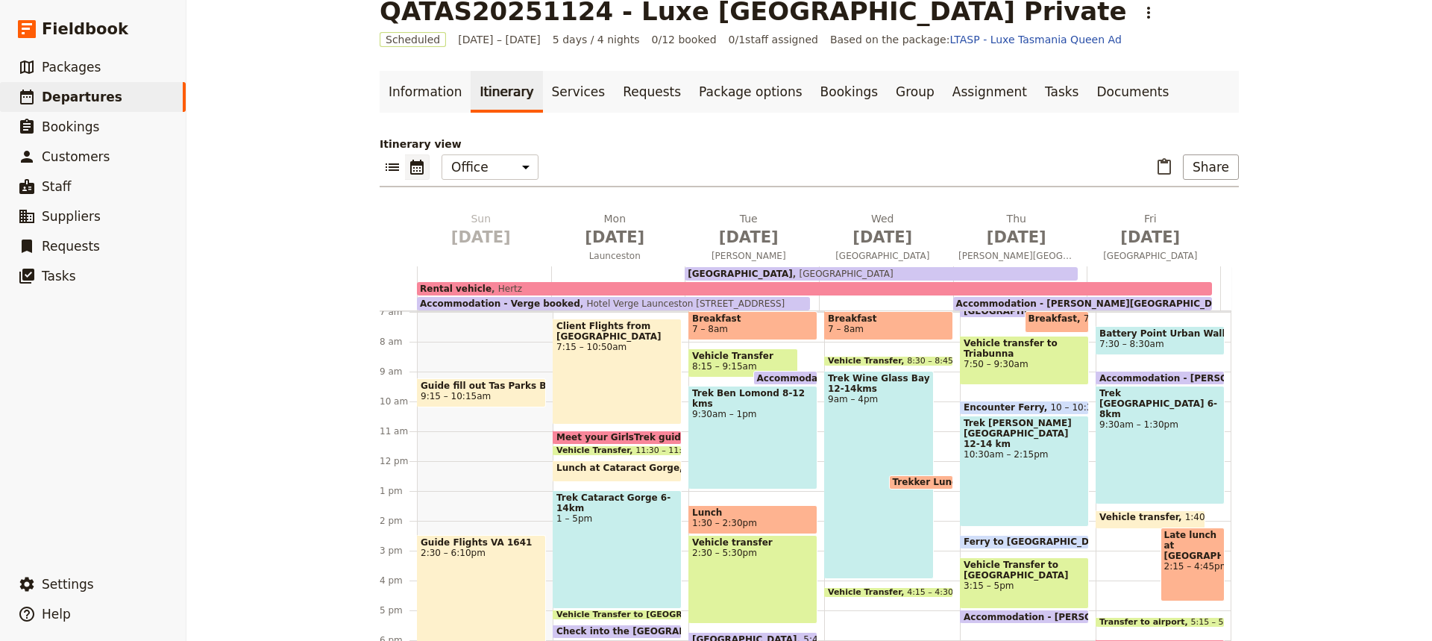
click at [749, 576] on div "Vehicle transfer 2:30 – 5:30pm" at bounding box center [753, 579] width 129 height 89
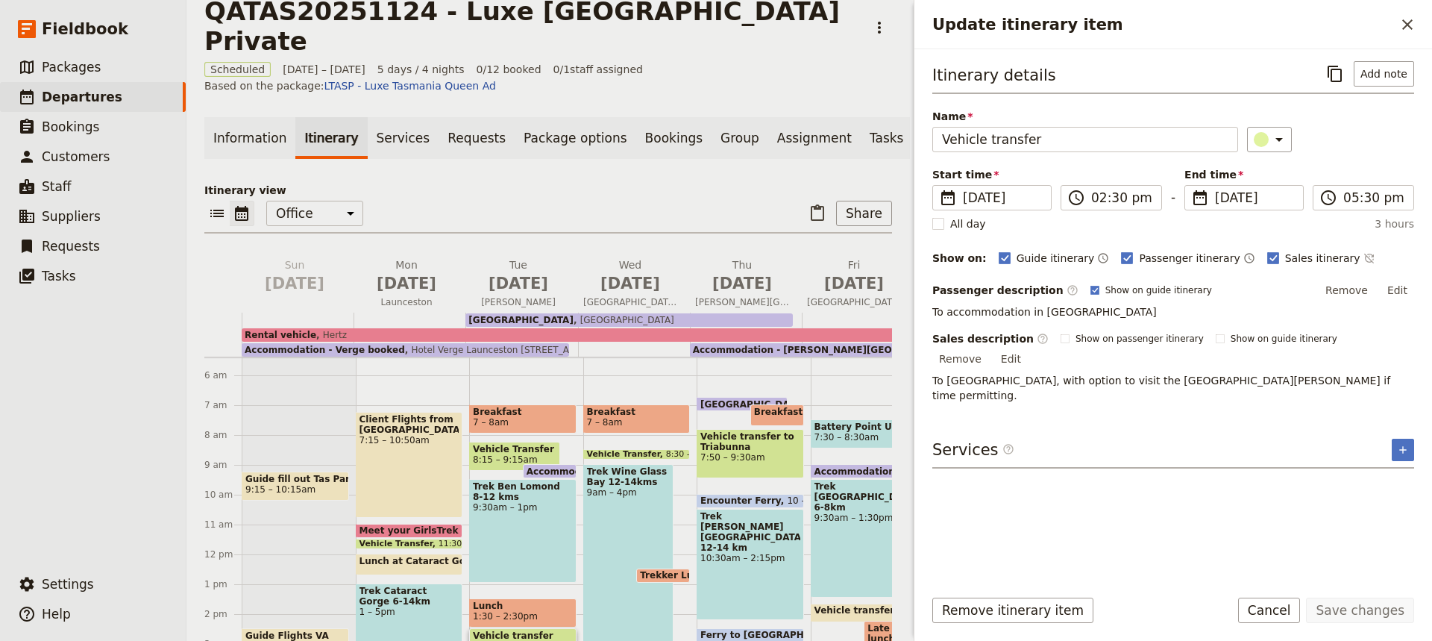
scroll to position [160, 0]
click at [868, 433] on span "7:30 – 8:30am" at bounding box center [865, 438] width 100 height 10
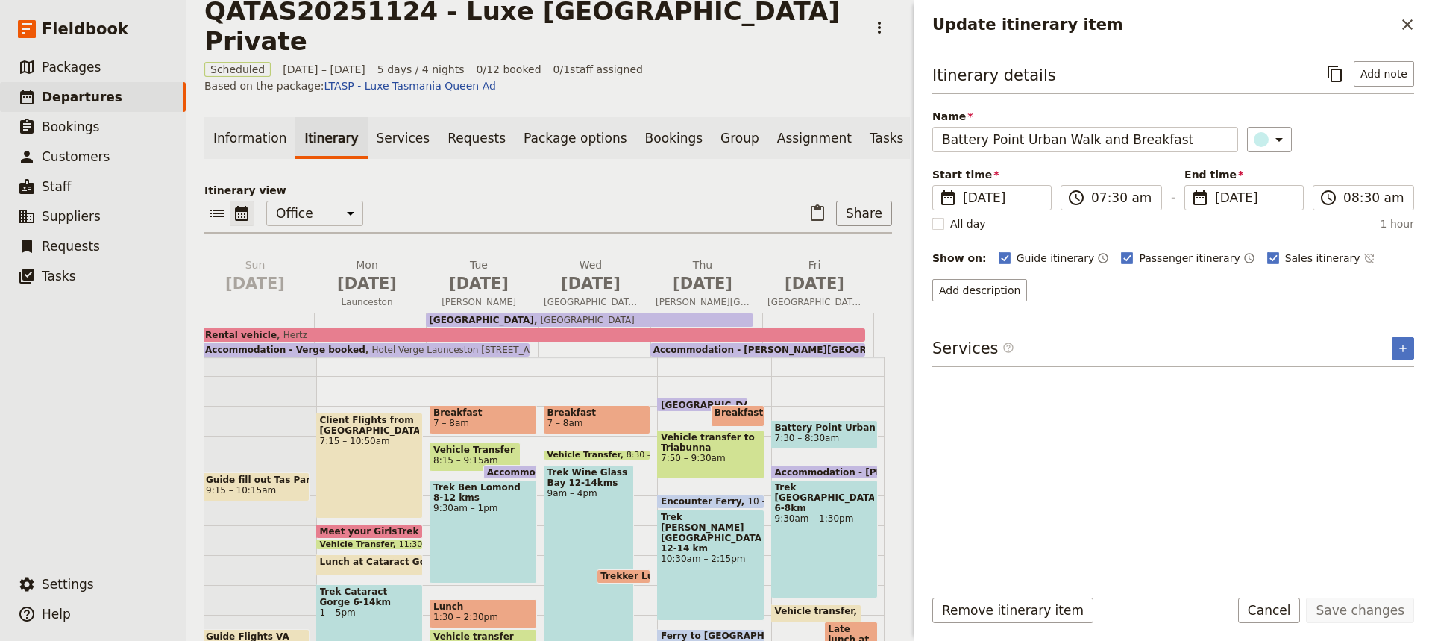
scroll to position [0, 50]
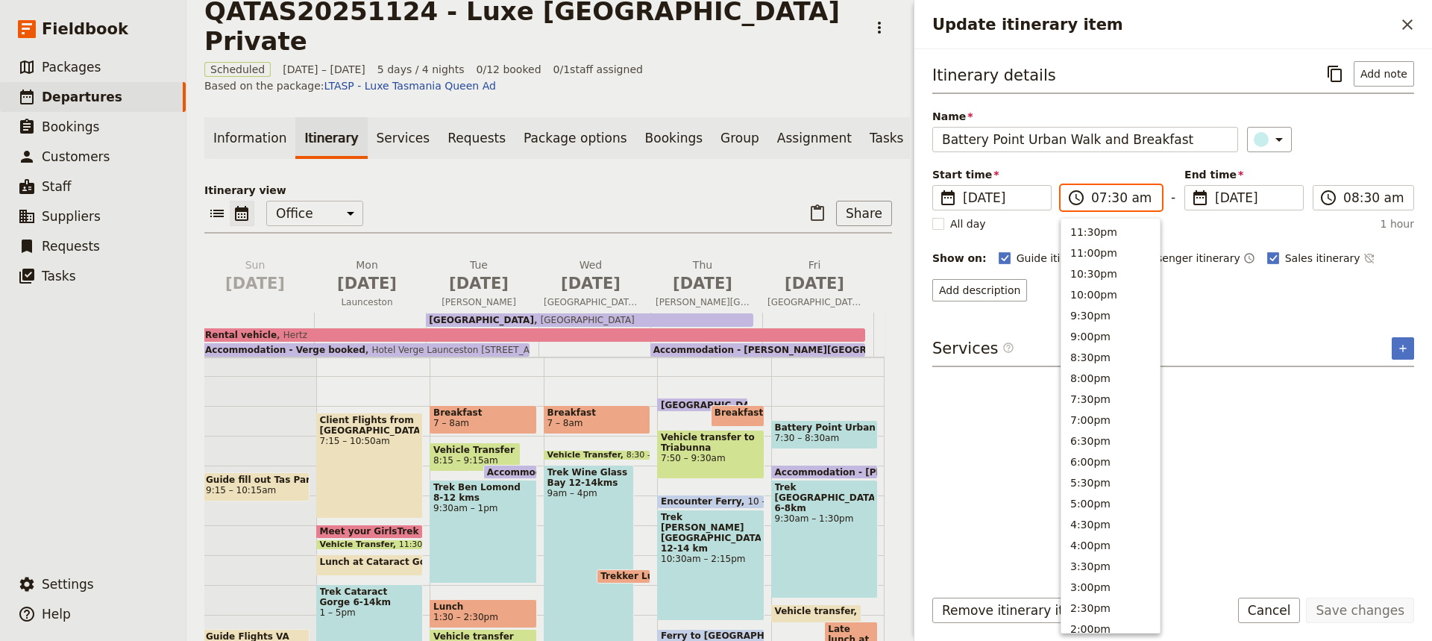
click at [1116, 200] on input "07:30 am" at bounding box center [1121, 198] width 61 height 18
click at [1087, 331] on button "7:00am" at bounding box center [1111, 332] width 98 height 21
type input "07:00 am"
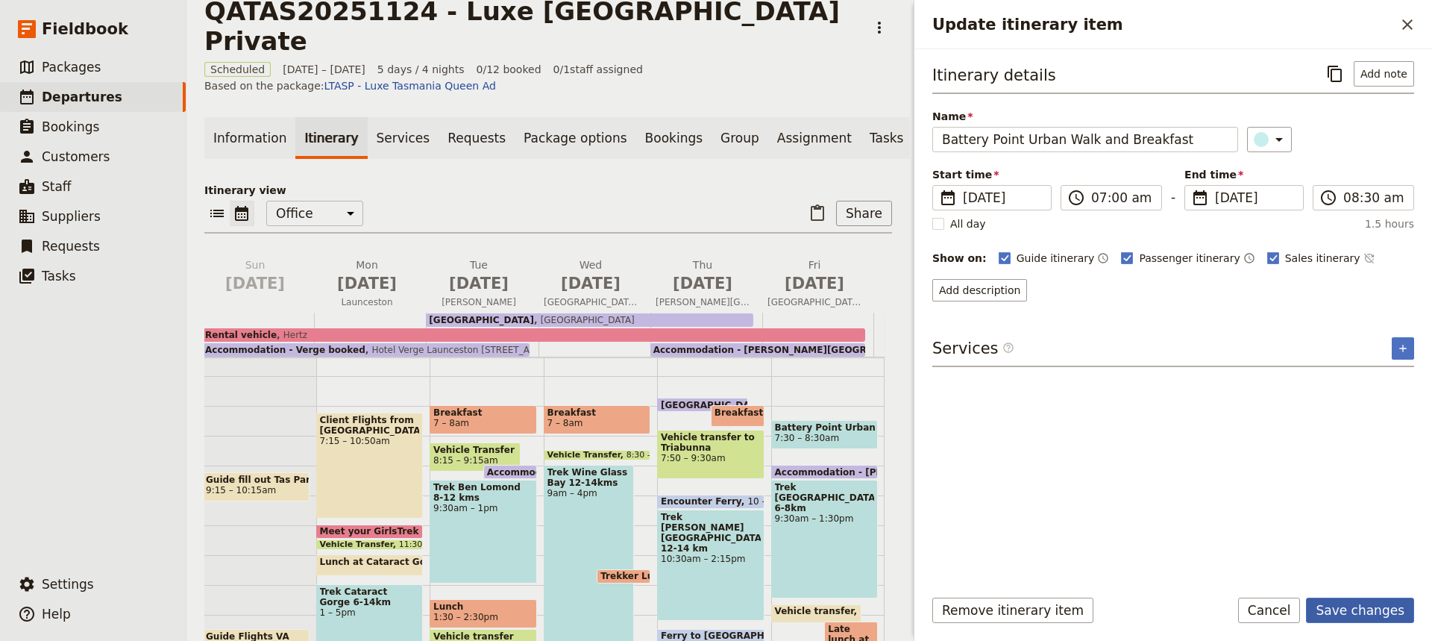
click at [1350, 607] on button "Save changes" at bounding box center [1360, 610] width 108 height 25
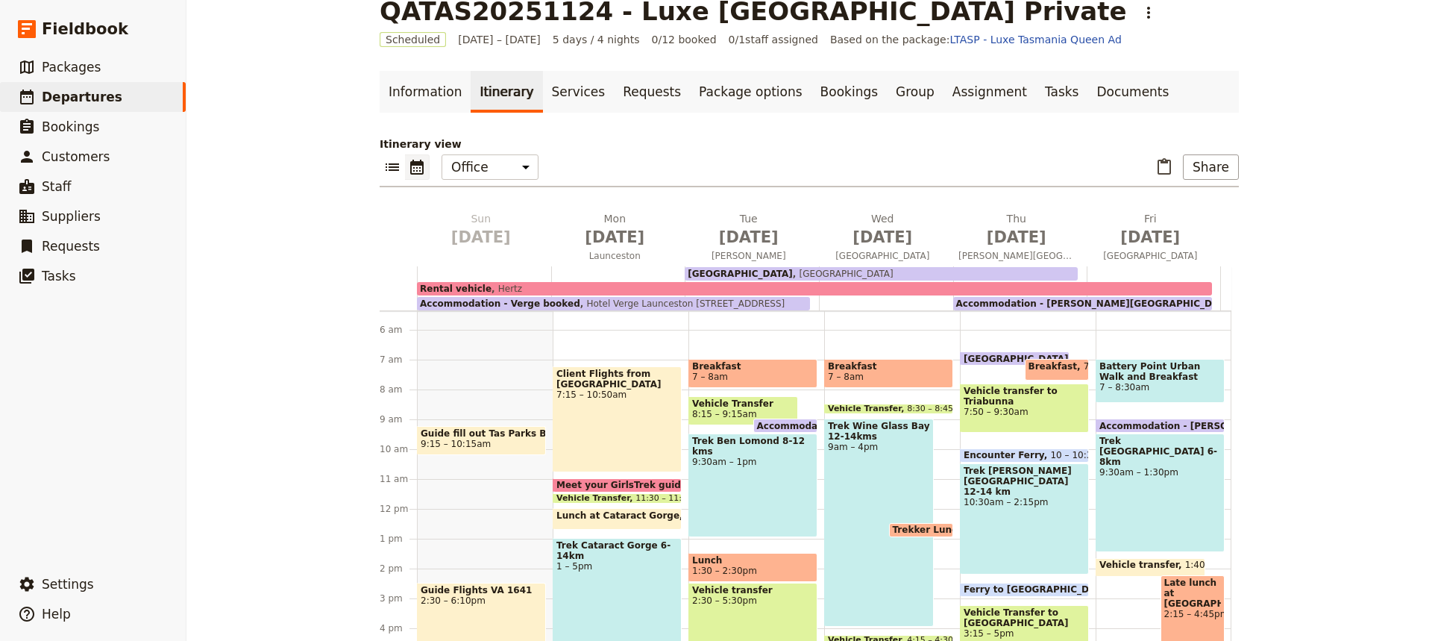
click at [979, 354] on span "[GEOGRAPHIC_DATA]" at bounding box center [1019, 359] width 111 height 10
